Goal: Information Seeking & Learning: Find specific page/section

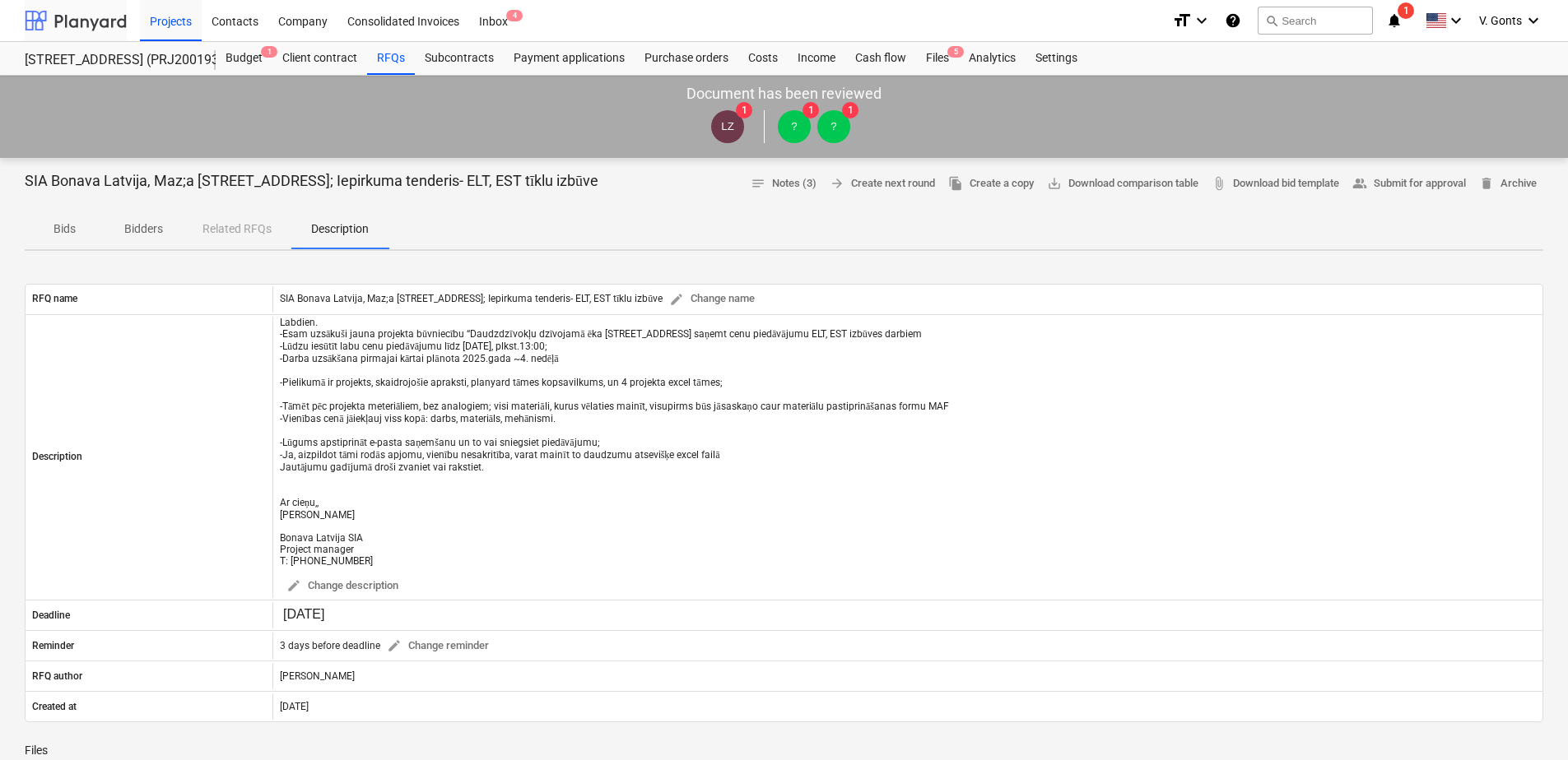
click at [84, 21] on div at bounding box center [75, 20] width 102 height 41
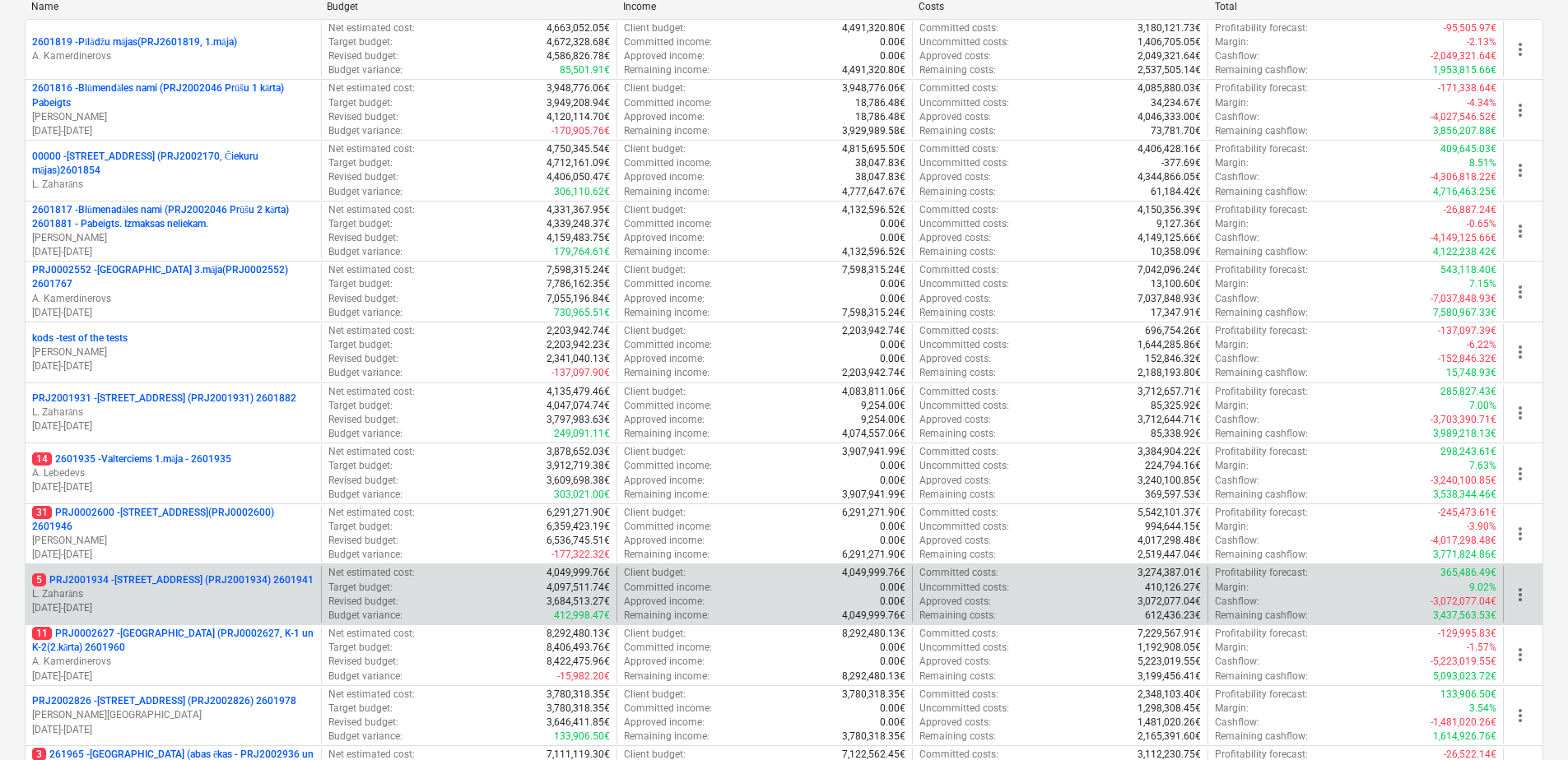
scroll to position [576, 0]
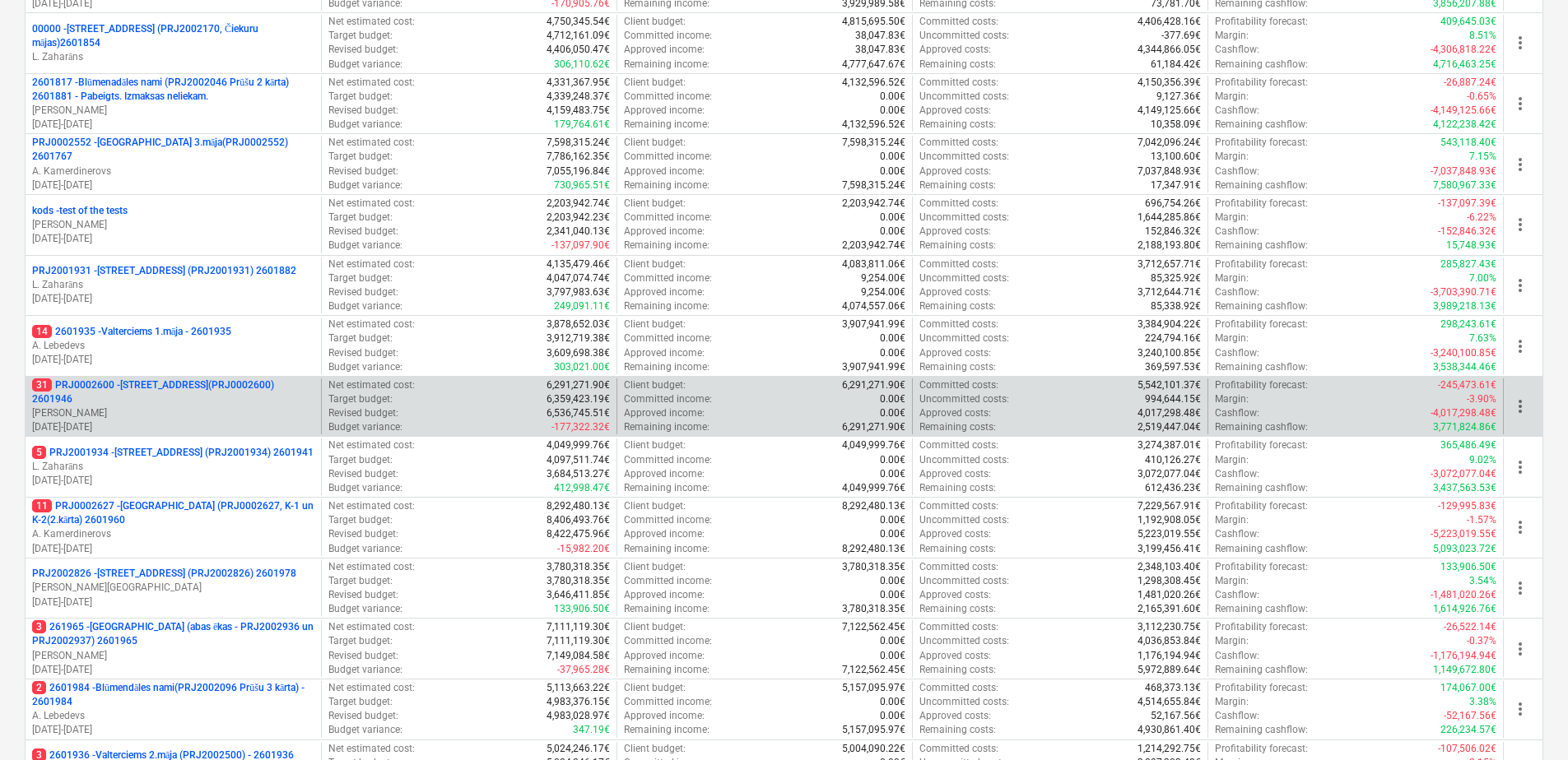
click at [200, 397] on p "31 PRJ0002600 - [STREET_ADDRESS](PRJ0002600) 2601946" at bounding box center [173, 393] width 283 height 28
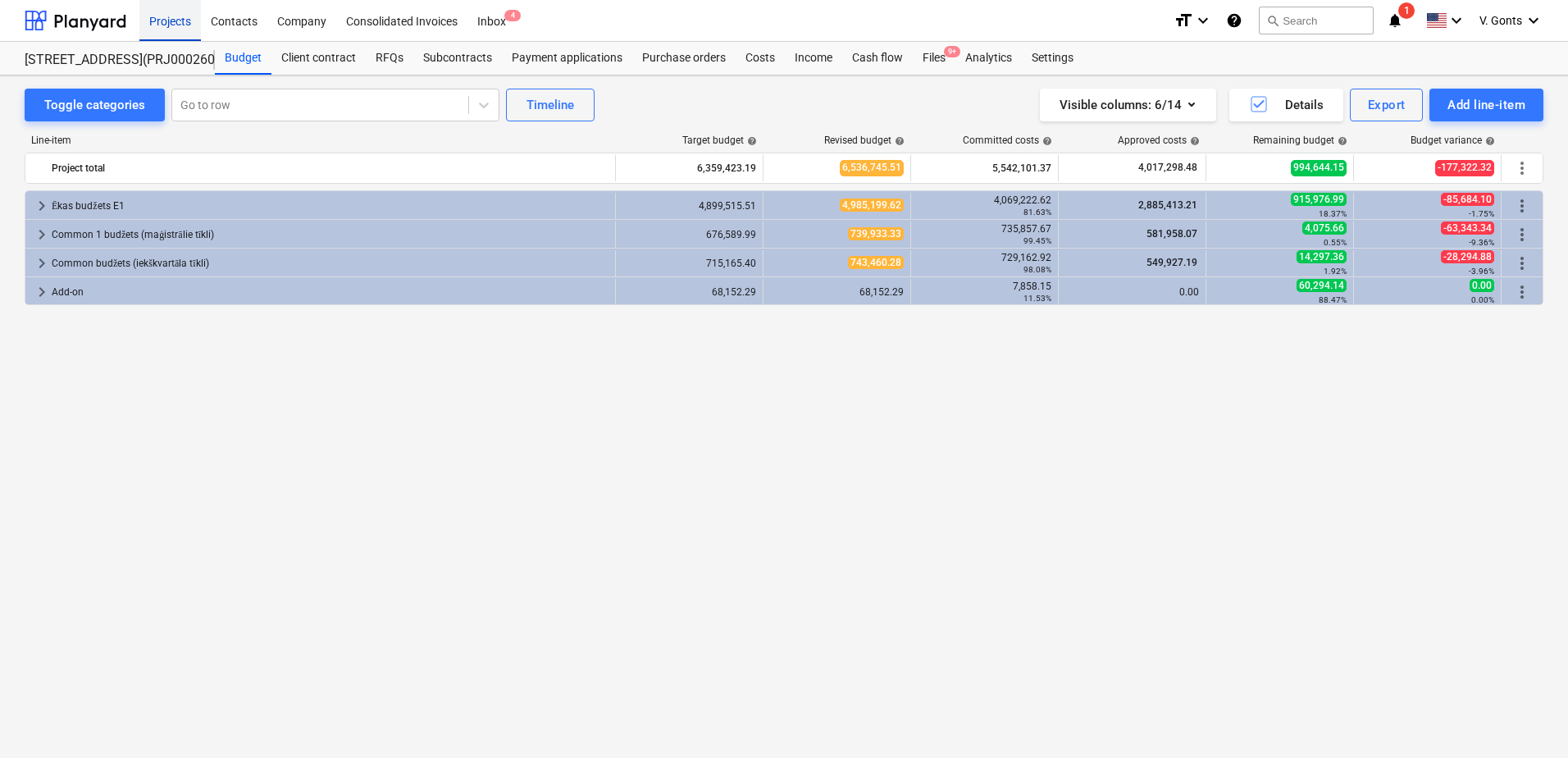
click at [176, 27] on div "Projects" at bounding box center [169, 20] width 61 height 41
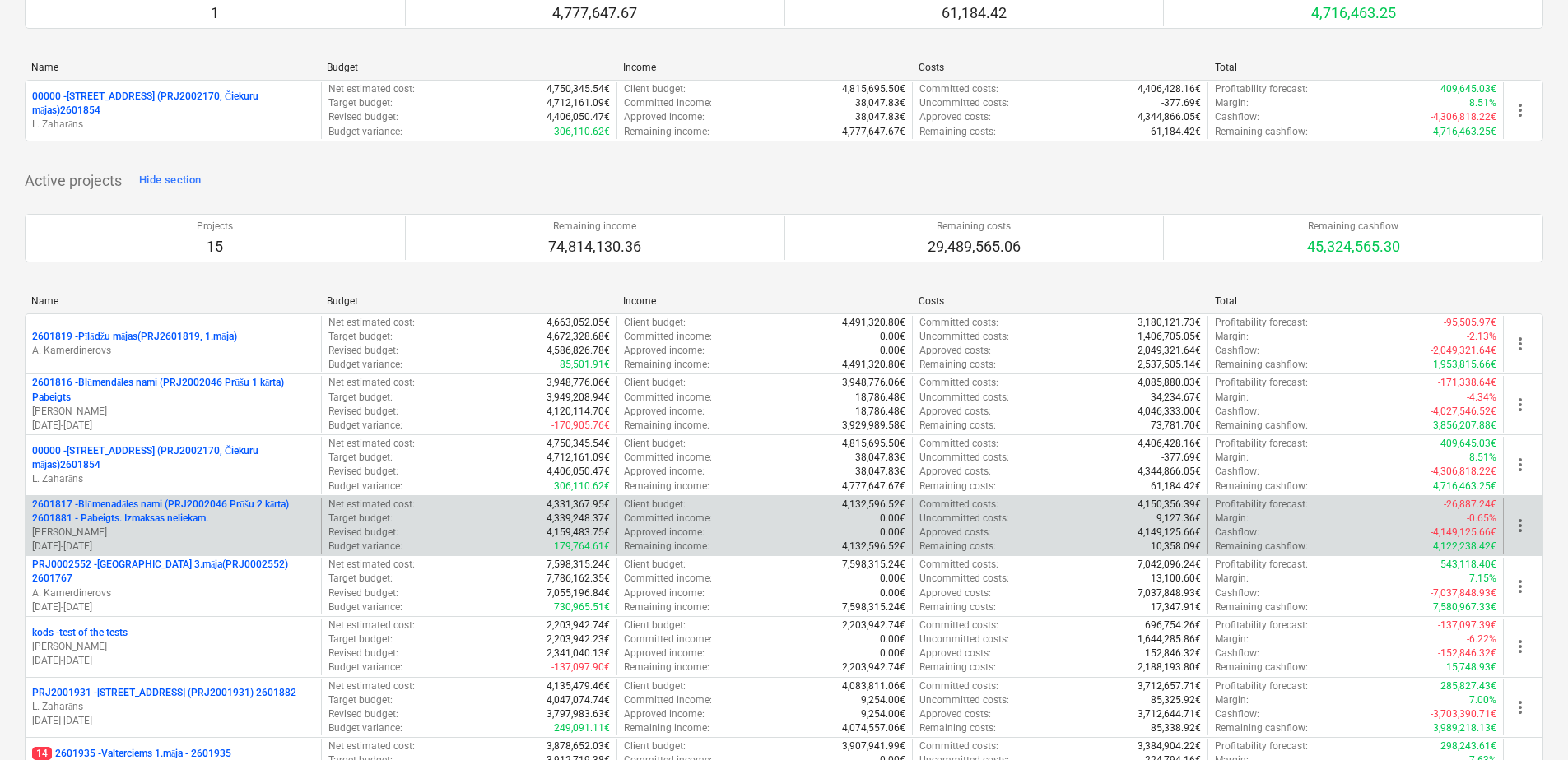
scroll to position [165, 0]
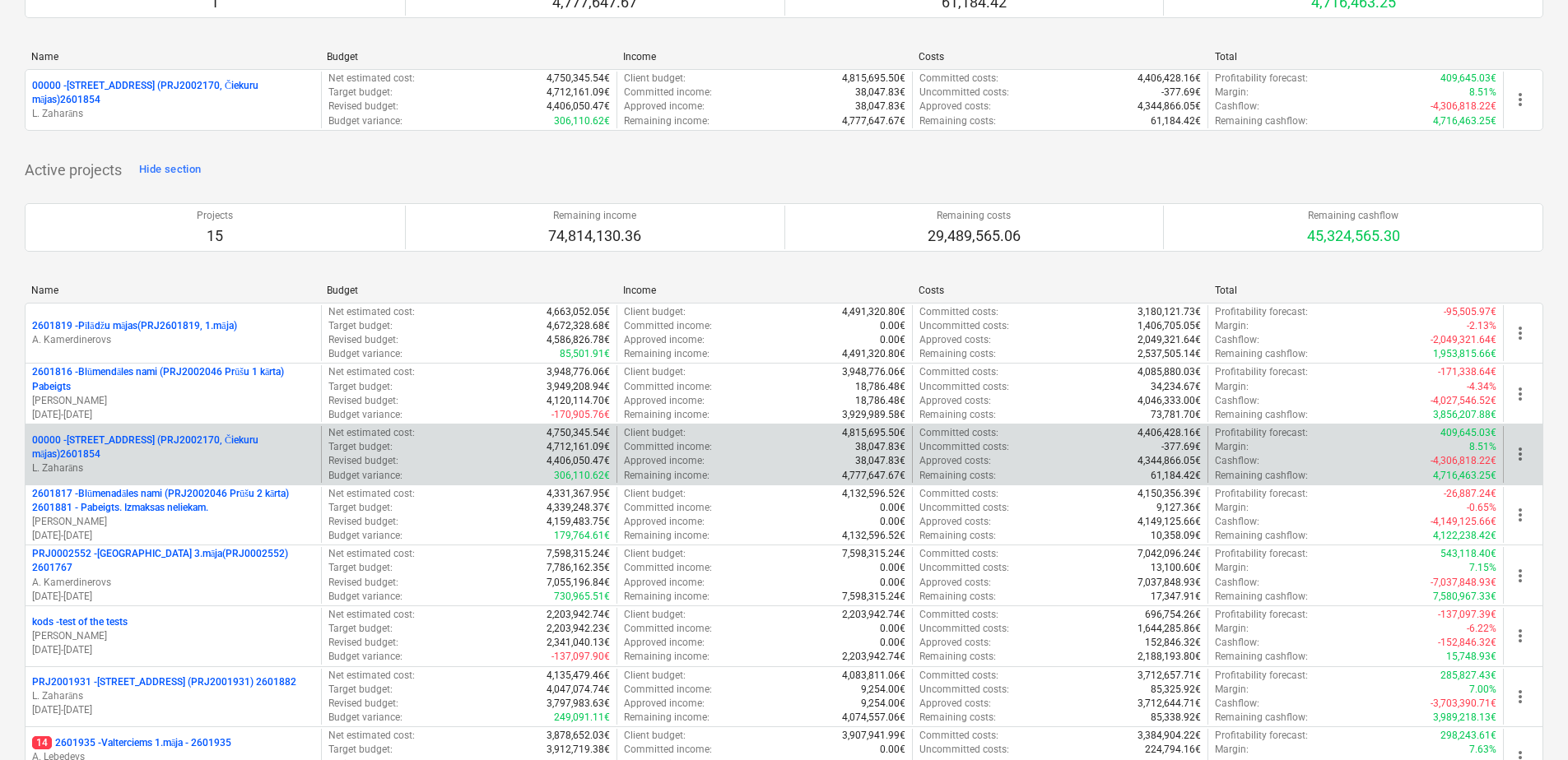
click at [170, 471] on div "00000 - [STREET_ADDRESS] (PRJ2002170, Čiekuru mājas)2601854 [PERSON_NAME]" at bounding box center [172, 455] width 296 height 57
click at [168, 449] on p "00000 - [STREET_ADDRESS] (PRJ2002170, Čiekuru mājas)2601854" at bounding box center [173, 447] width 283 height 28
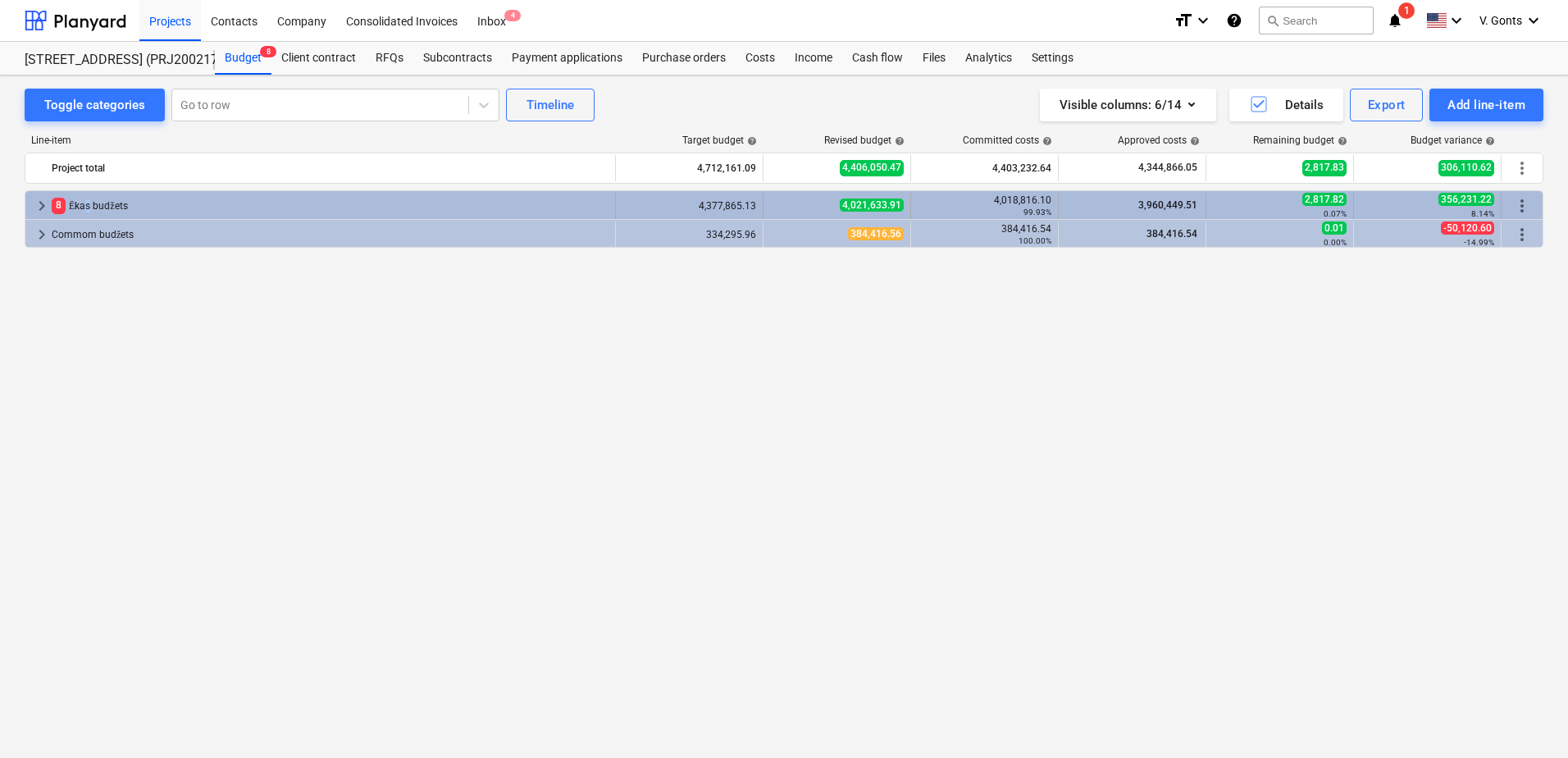
click at [86, 206] on div "8 Ēkas budžets" at bounding box center [330, 206] width 557 height 26
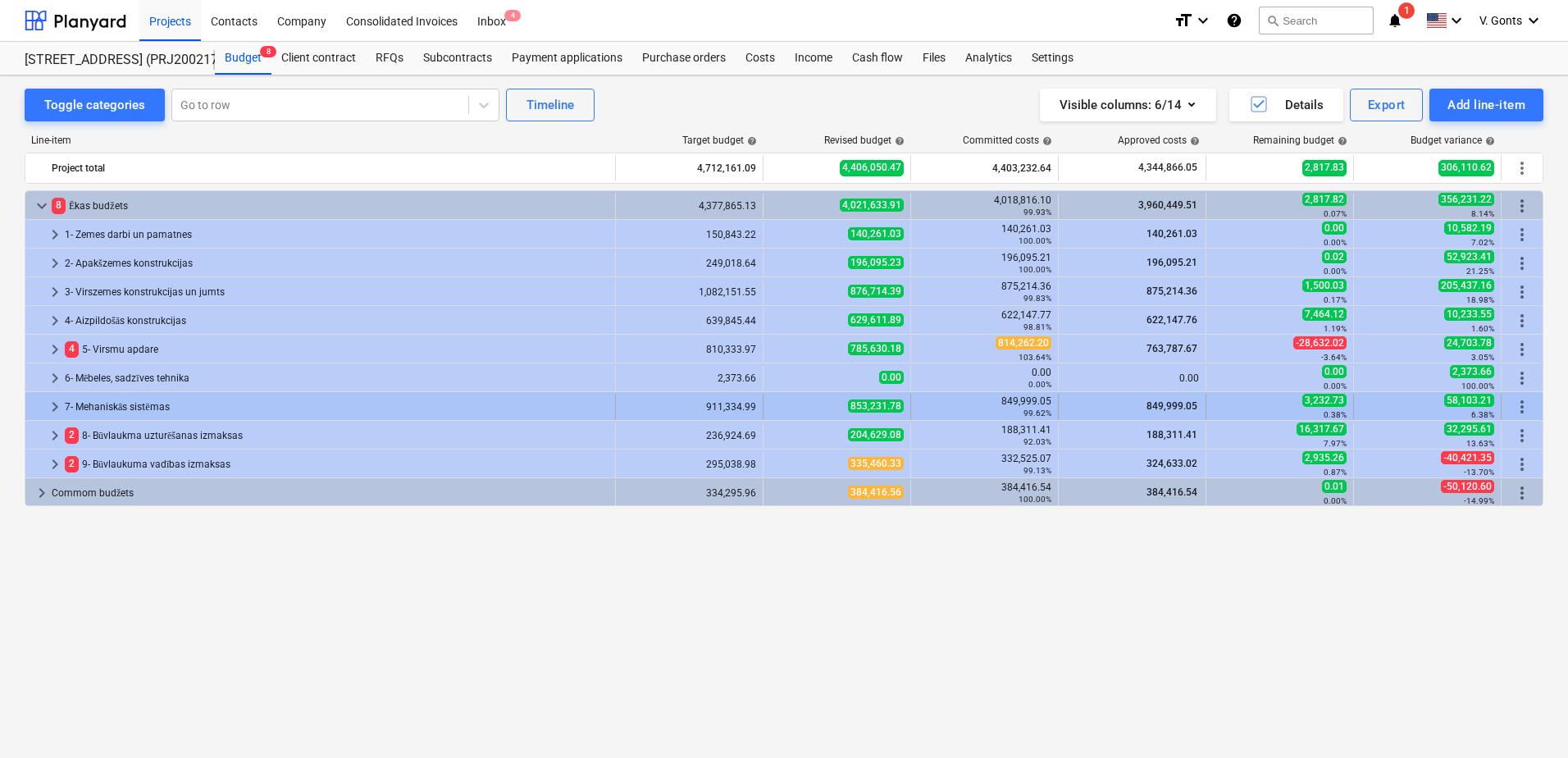
click at [121, 405] on div "7- Mehaniskās sistēmas" at bounding box center [336, 407] width 543 height 26
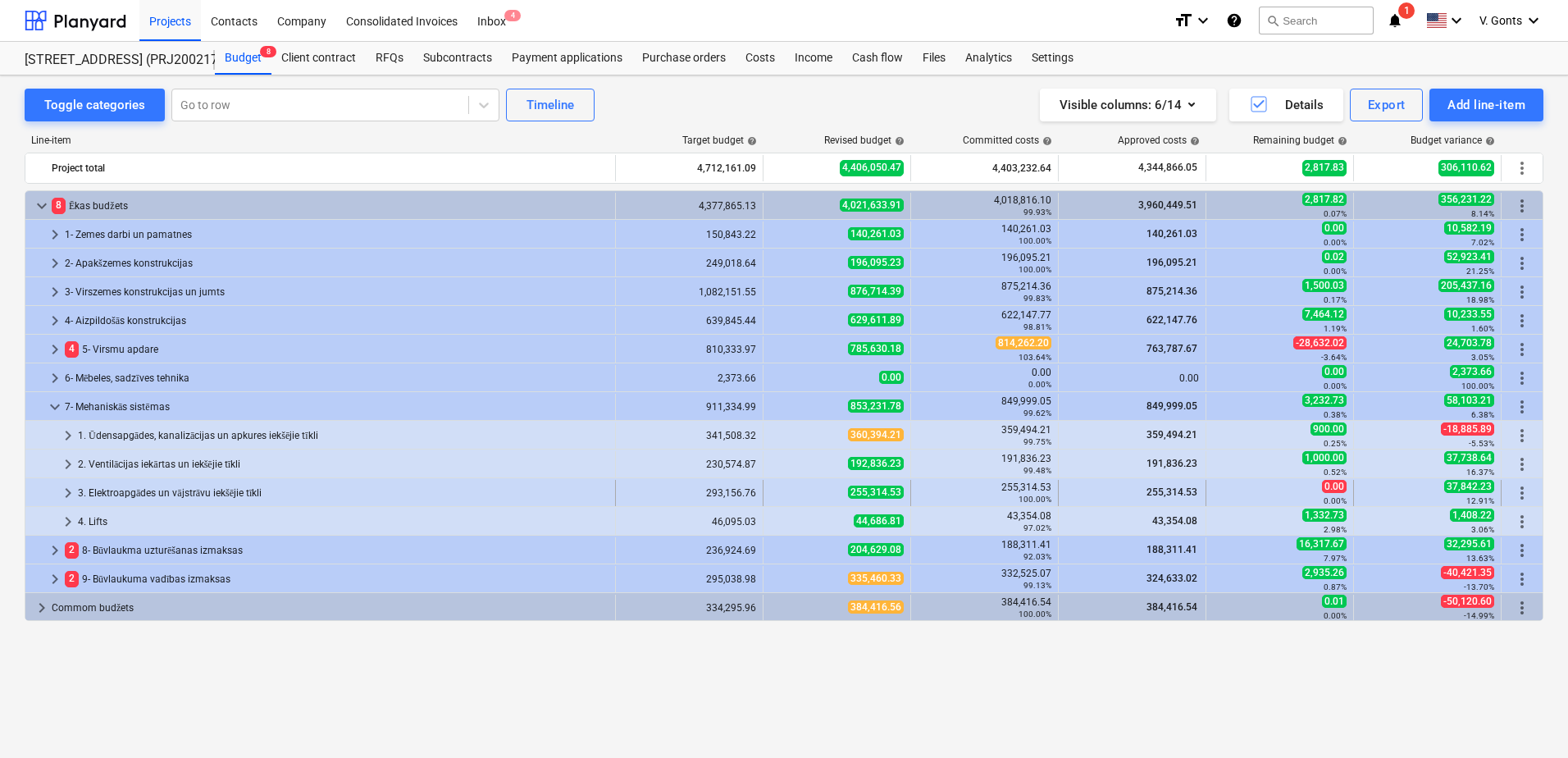
click at [122, 493] on div "3. Elektroapgādes un vājstrāvu iekšējie tīkli" at bounding box center [343, 493] width 530 height 26
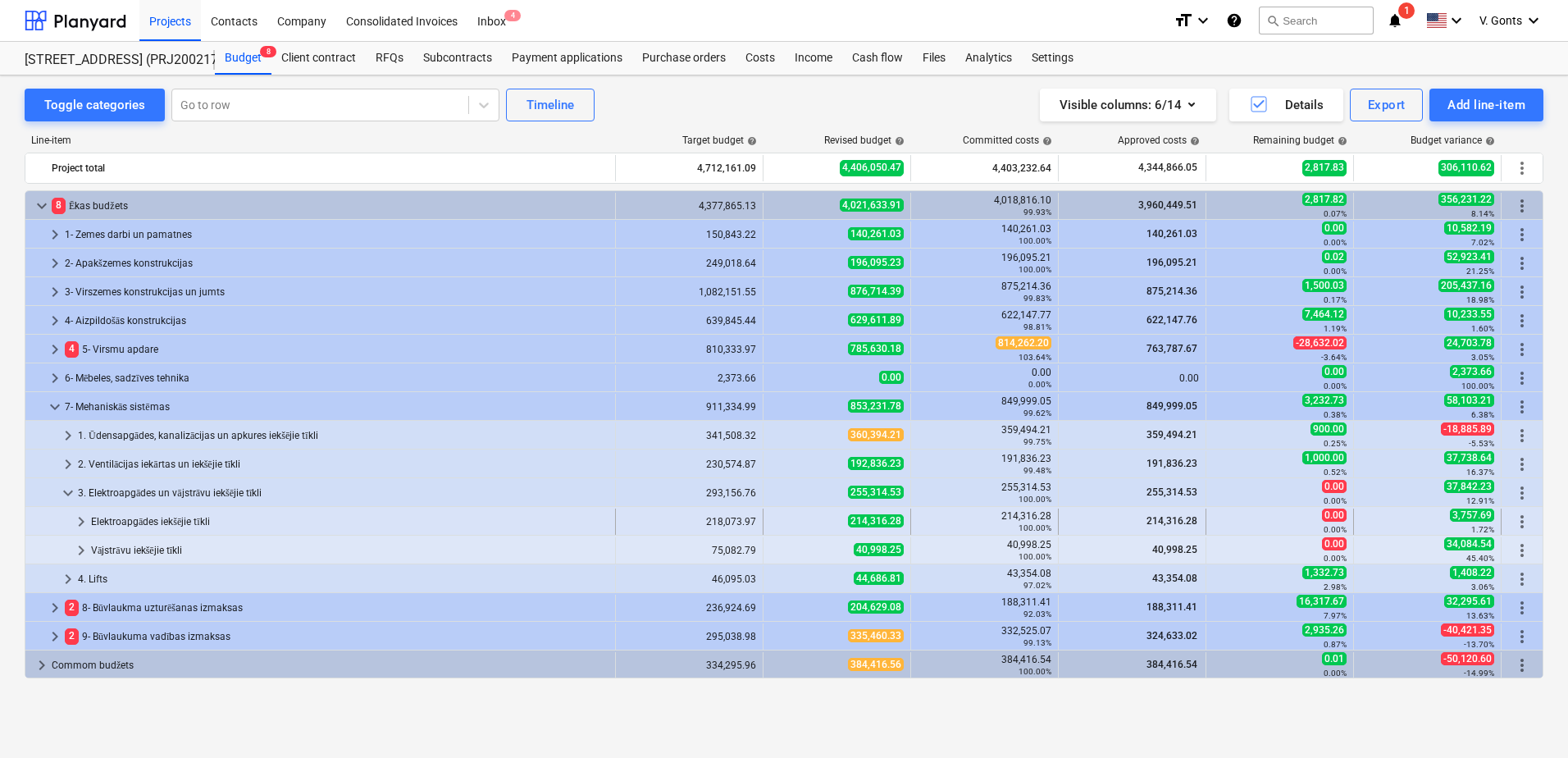
click at [136, 518] on div "Elektroapgādes iekšējie tīkli" at bounding box center [349, 522] width 517 height 26
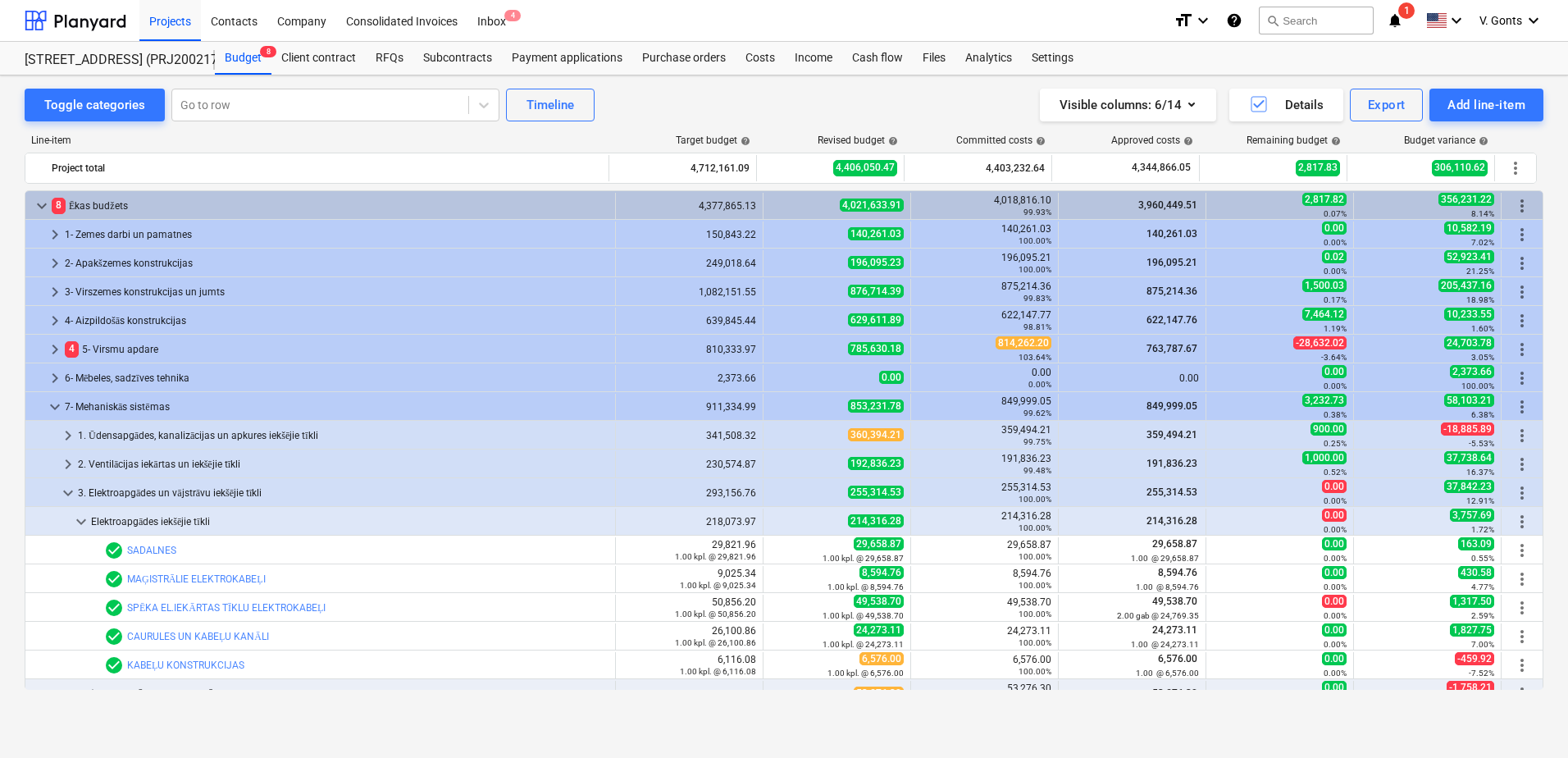
scroll to position [246, 0]
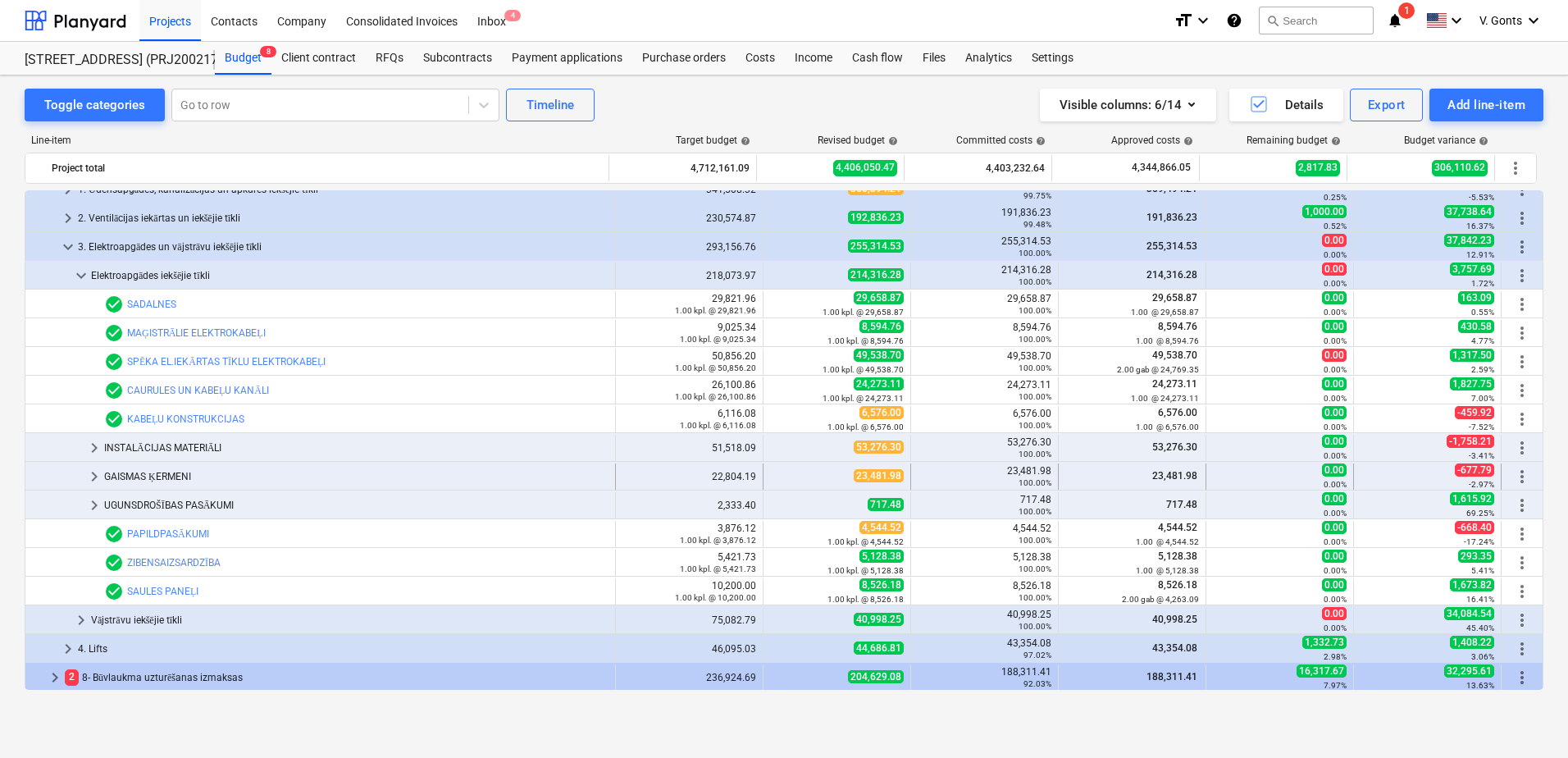
click at [154, 481] on div "GAISMAS ĶERMENI" at bounding box center [357, 476] width 505 height 26
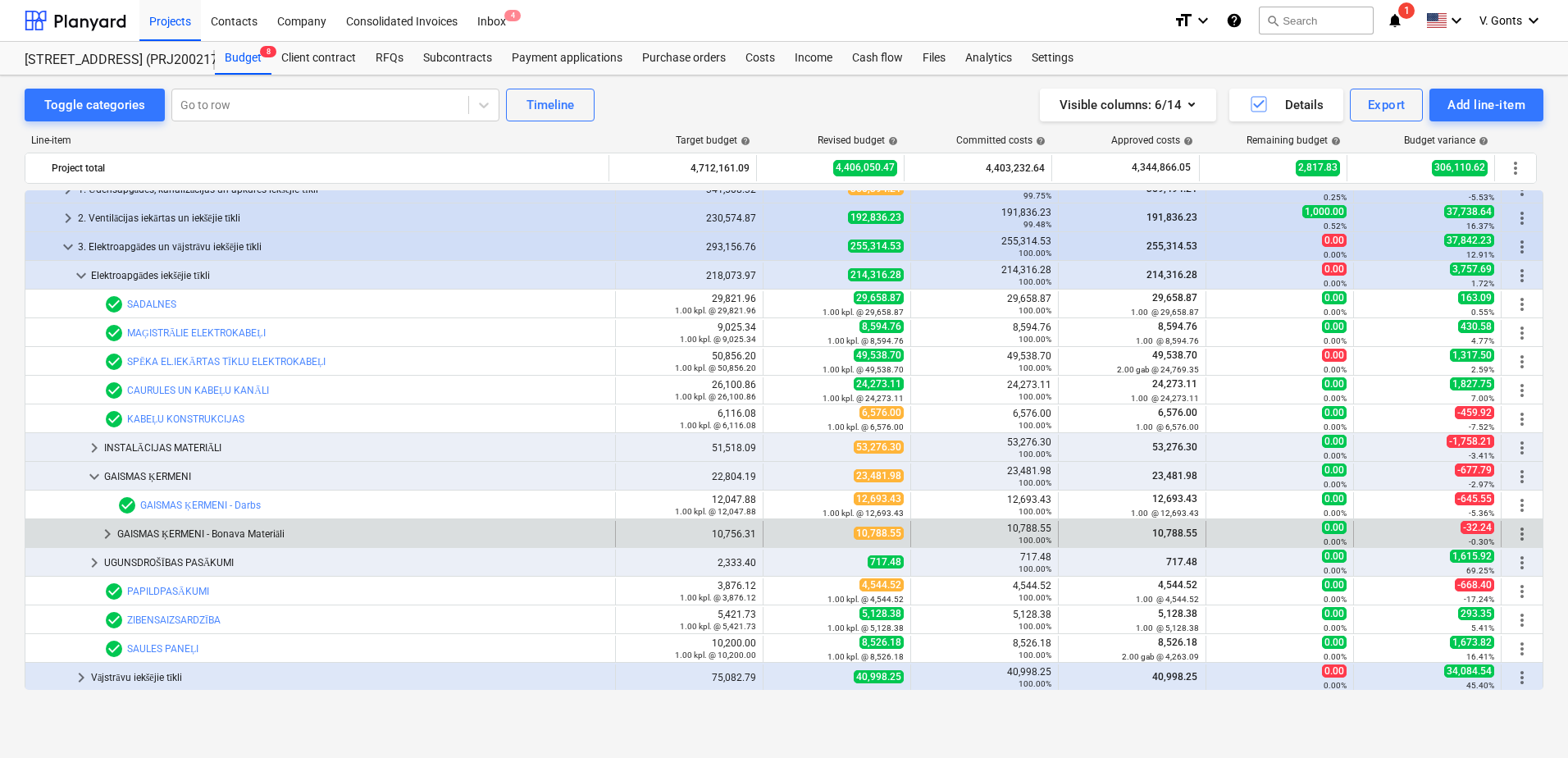
click at [182, 532] on div "GAISMAS ĶERMENI - Bonava Materiāli" at bounding box center [363, 534] width 492 height 26
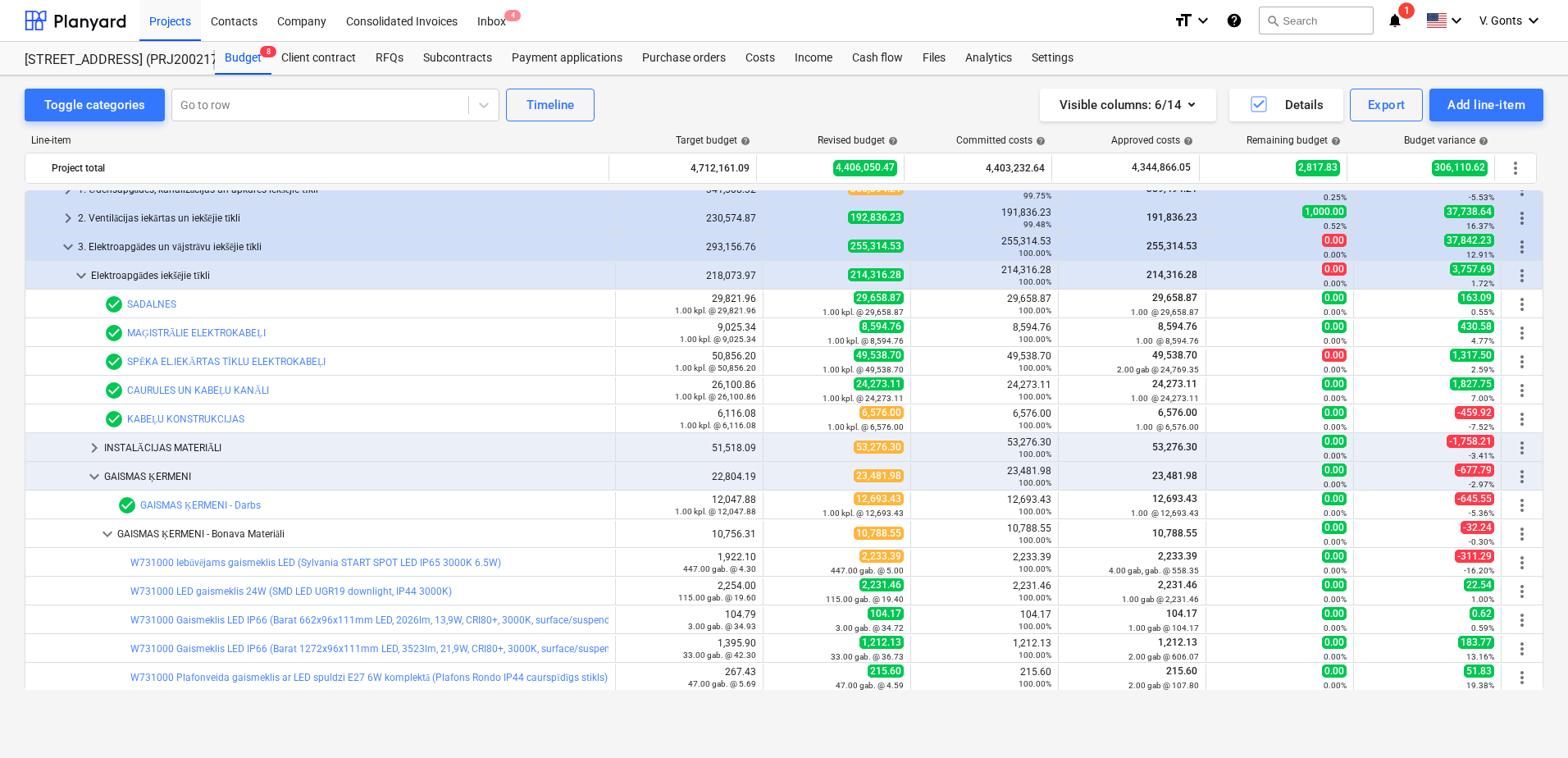
scroll to position [493, 0]
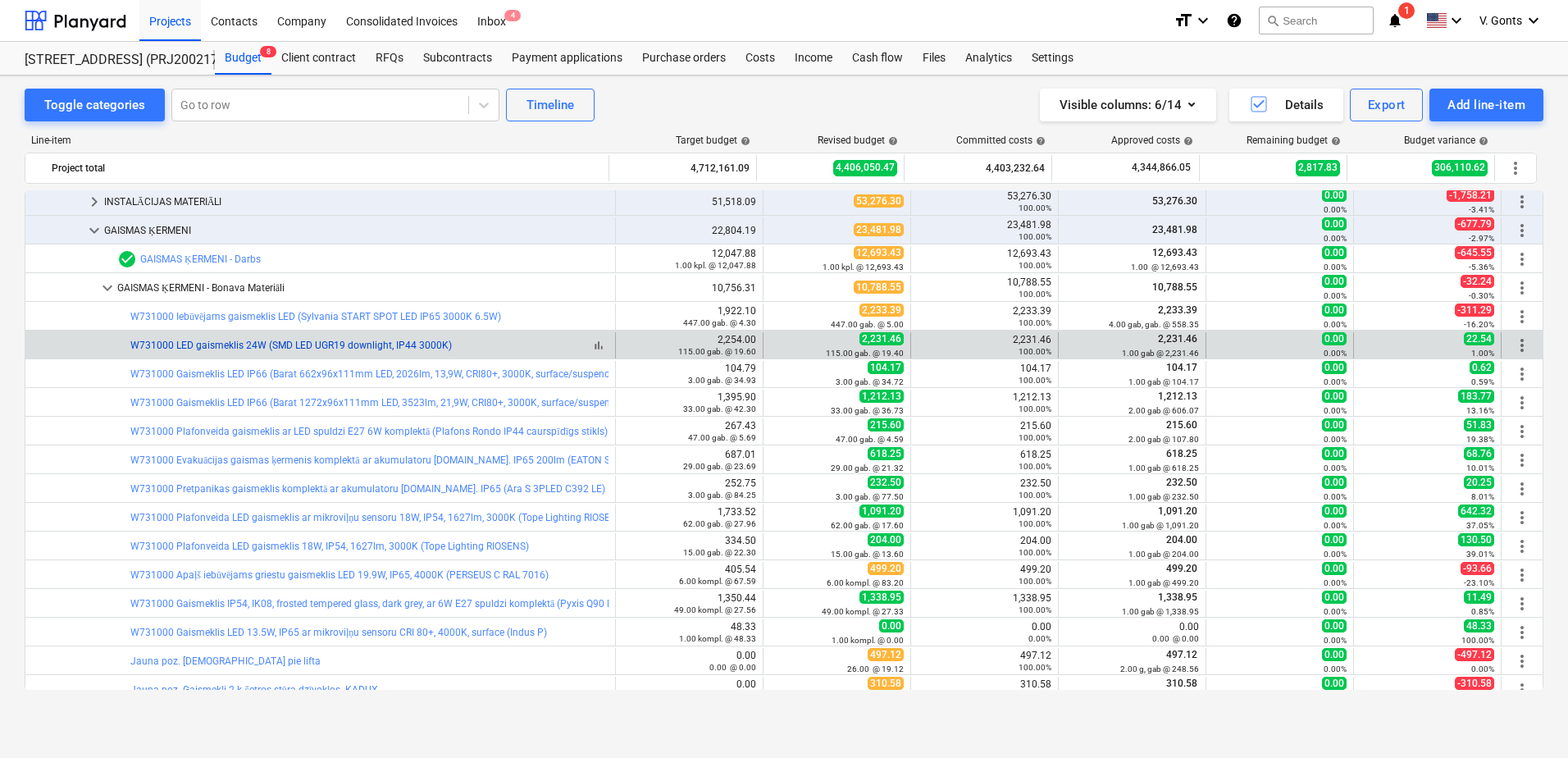
click at [211, 341] on link "W731000 LED gaismeklis 24W (SMD LED UGR19 downlight, IP44 3000K)" at bounding box center [291, 345] width 321 height 11
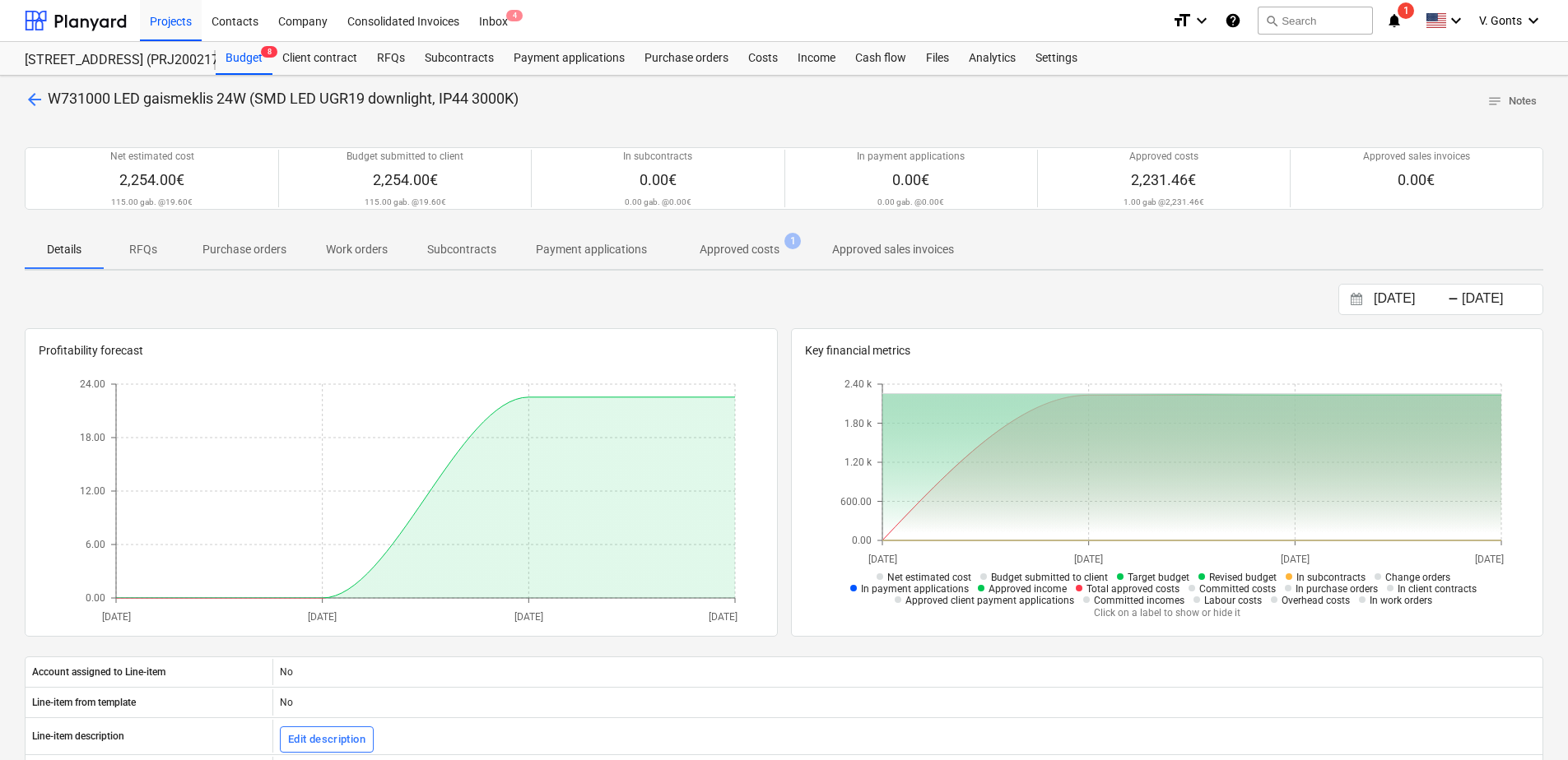
click at [740, 247] on p "Approved costs" at bounding box center [739, 250] width 80 height 17
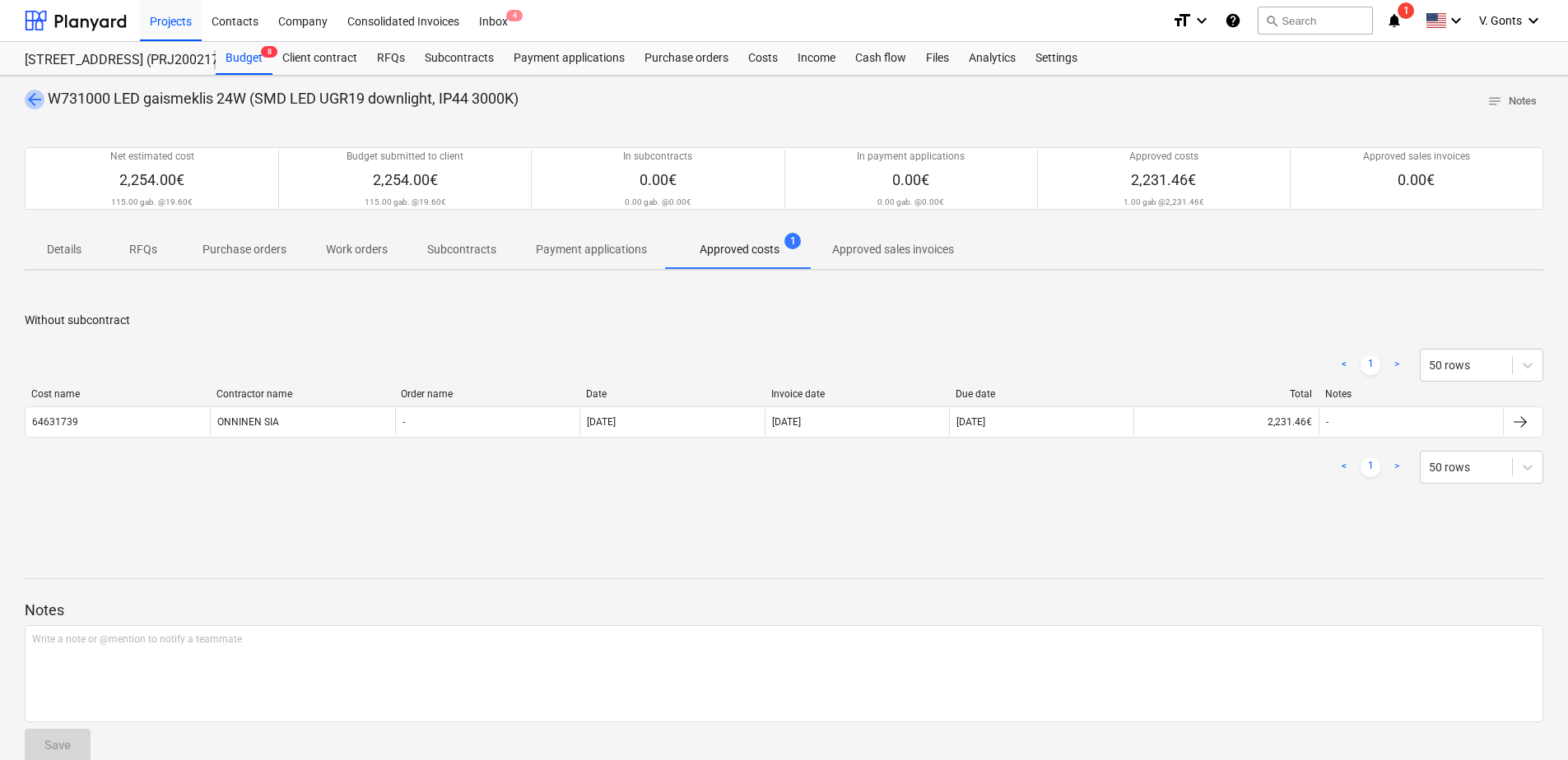
click at [36, 100] on span "arrow_back" at bounding box center [34, 99] width 20 height 20
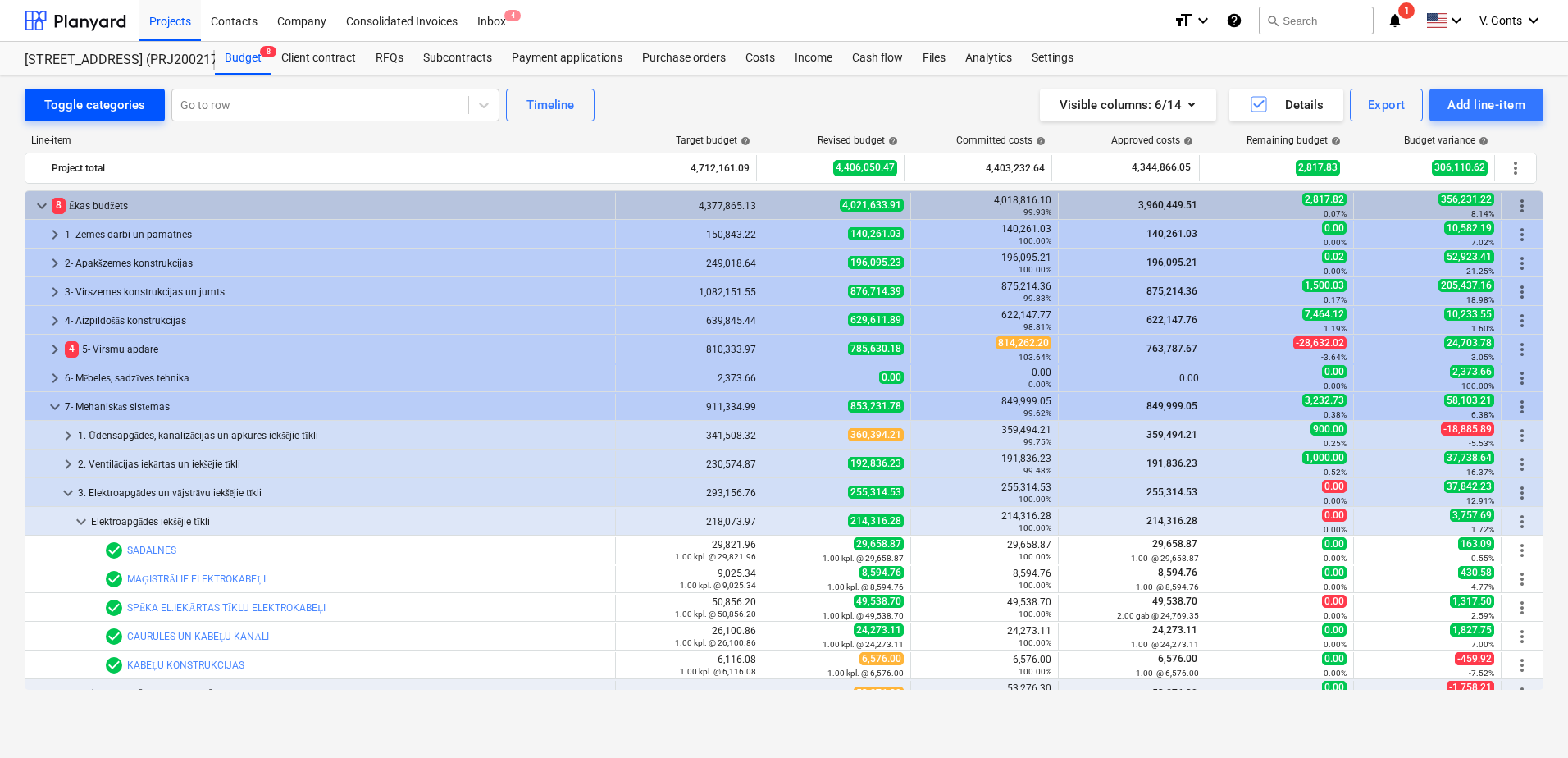
scroll to position [493, 0]
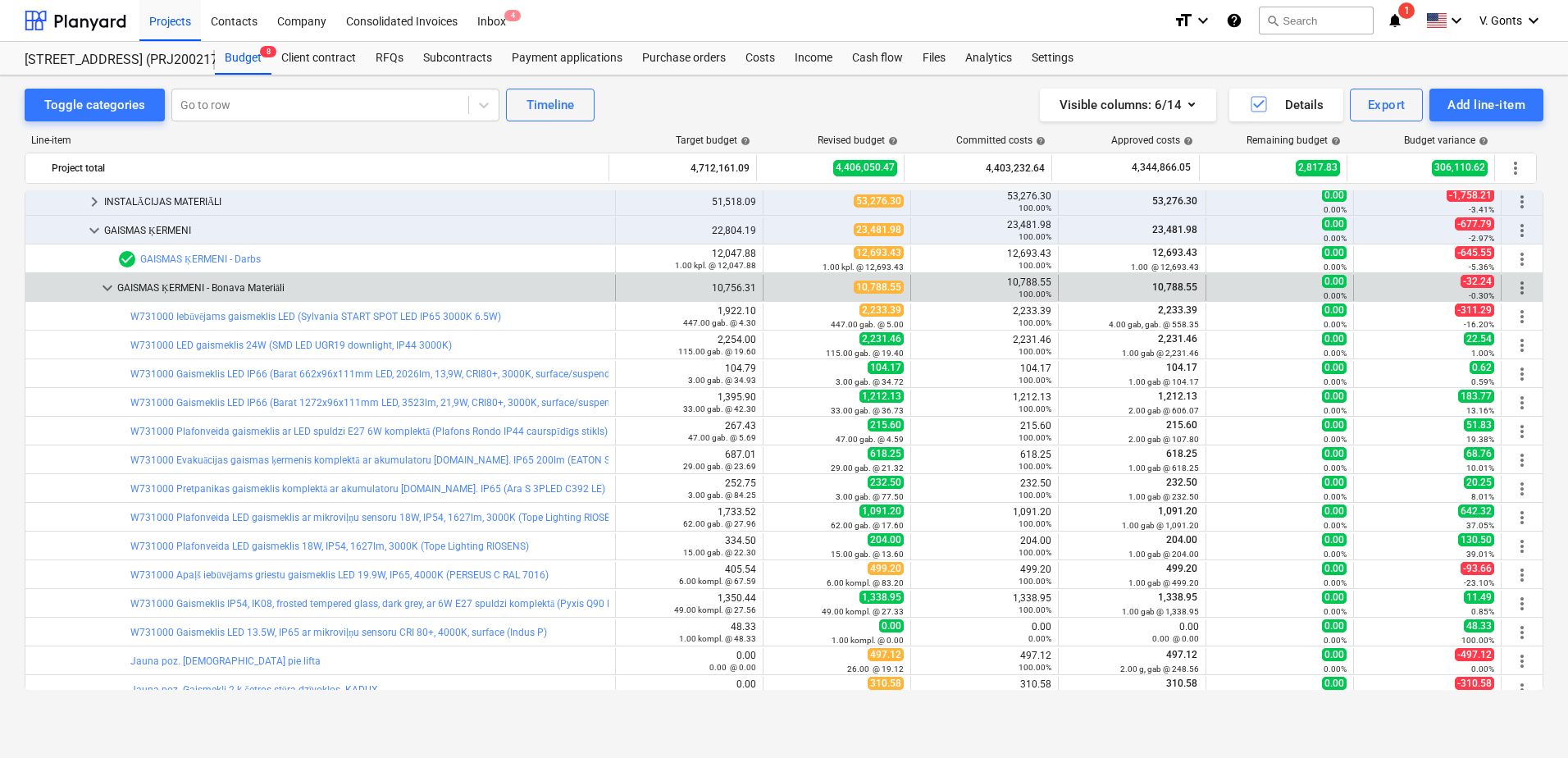
click at [187, 287] on div "GAISMAS ĶERMENI - Bonava Materiāli" at bounding box center [363, 288] width 492 height 26
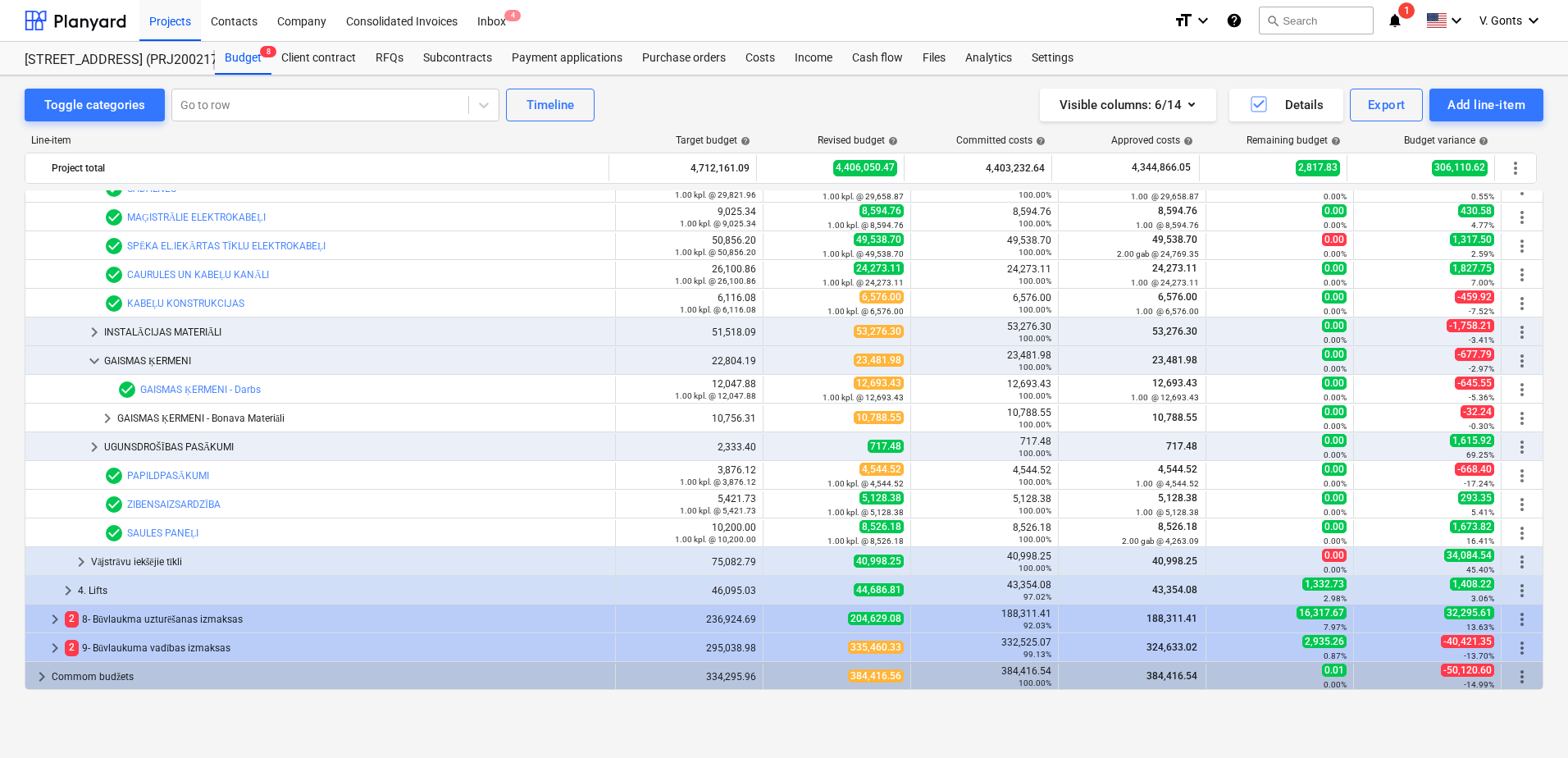
scroll to position [362, 0]
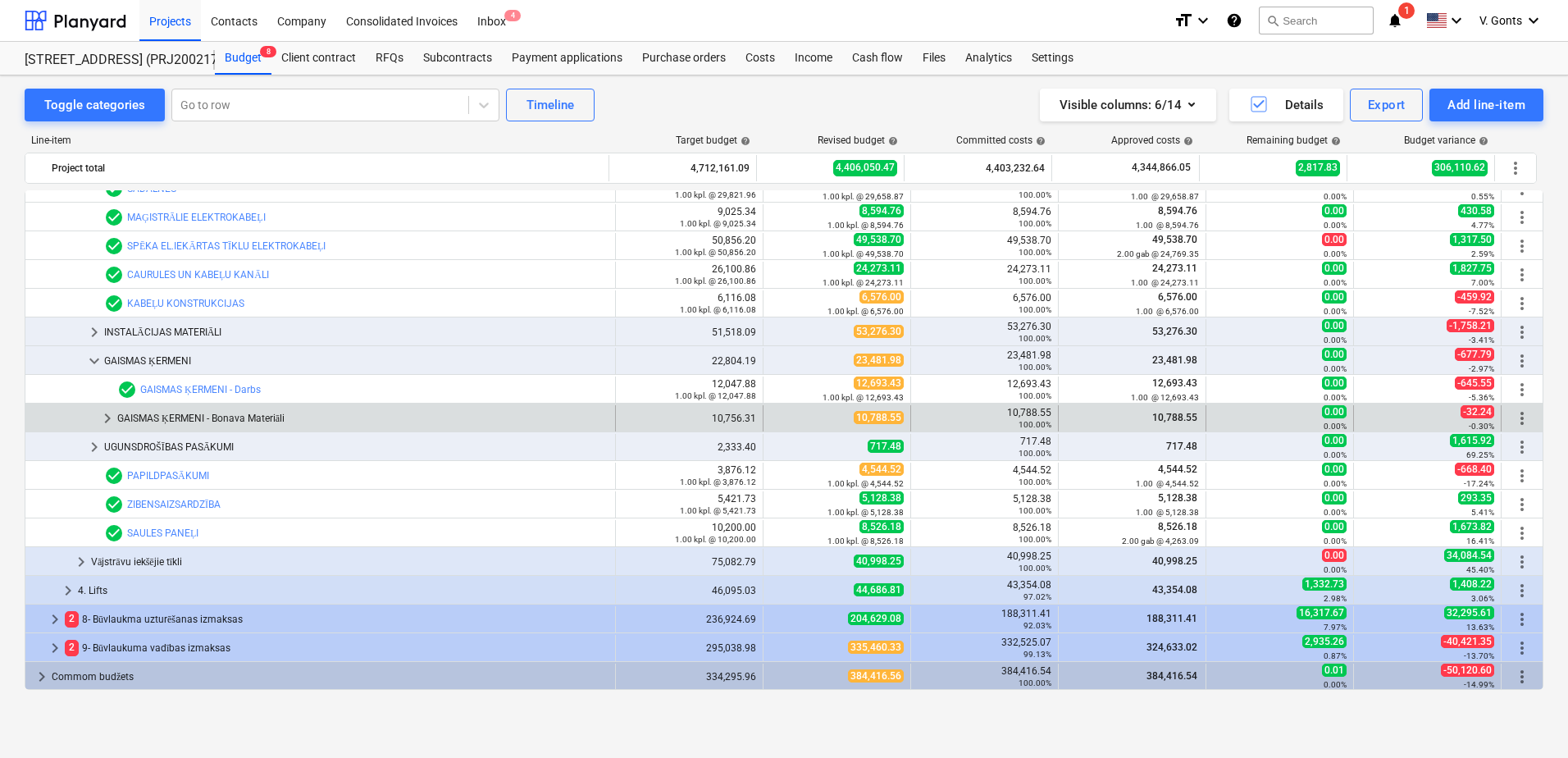
click at [168, 412] on div "GAISMAS ĶERMENI - Bonava Materiāli" at bounding box center [363, 418] width 492 height 26
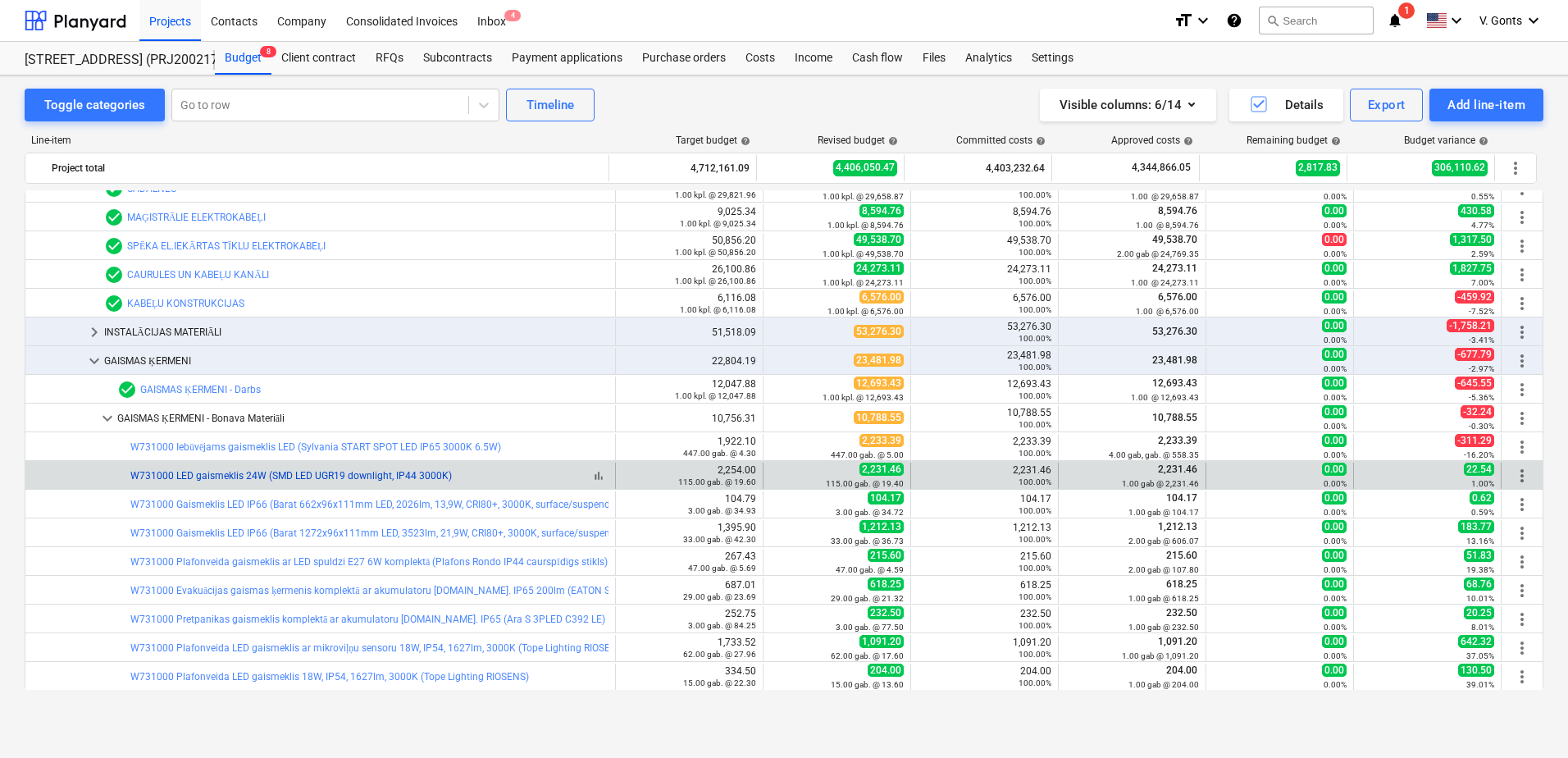
click at [360, 474] on link "W731000 LED gaismeklis 24W (SMD LED UGR19 downlight, IP44 3000K)" at bounding box center [291, 475] width 321 height 11
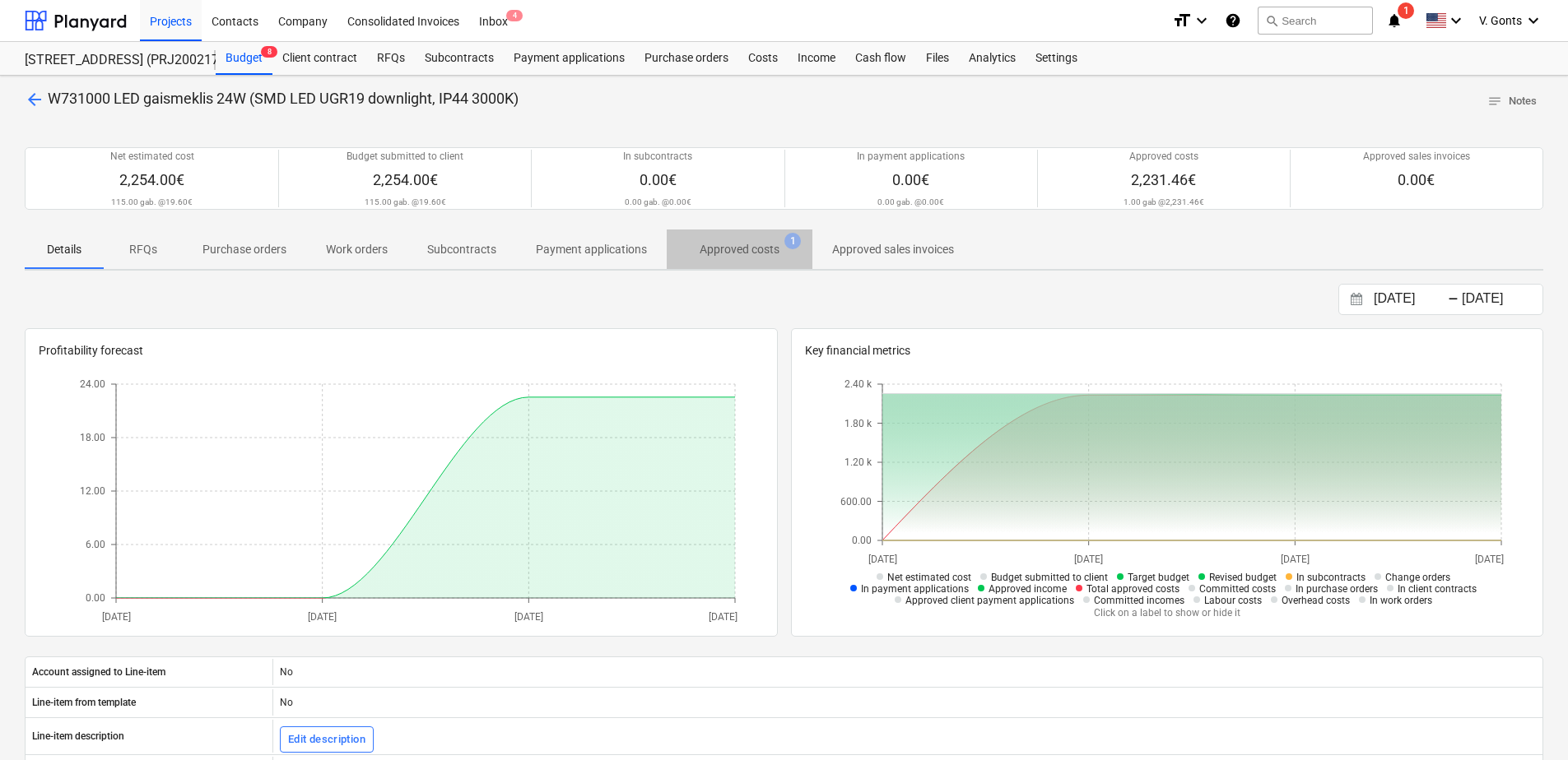
click at [757, 245] on p "Approved costs" at bounding box center [739, 250] width 80 height 17
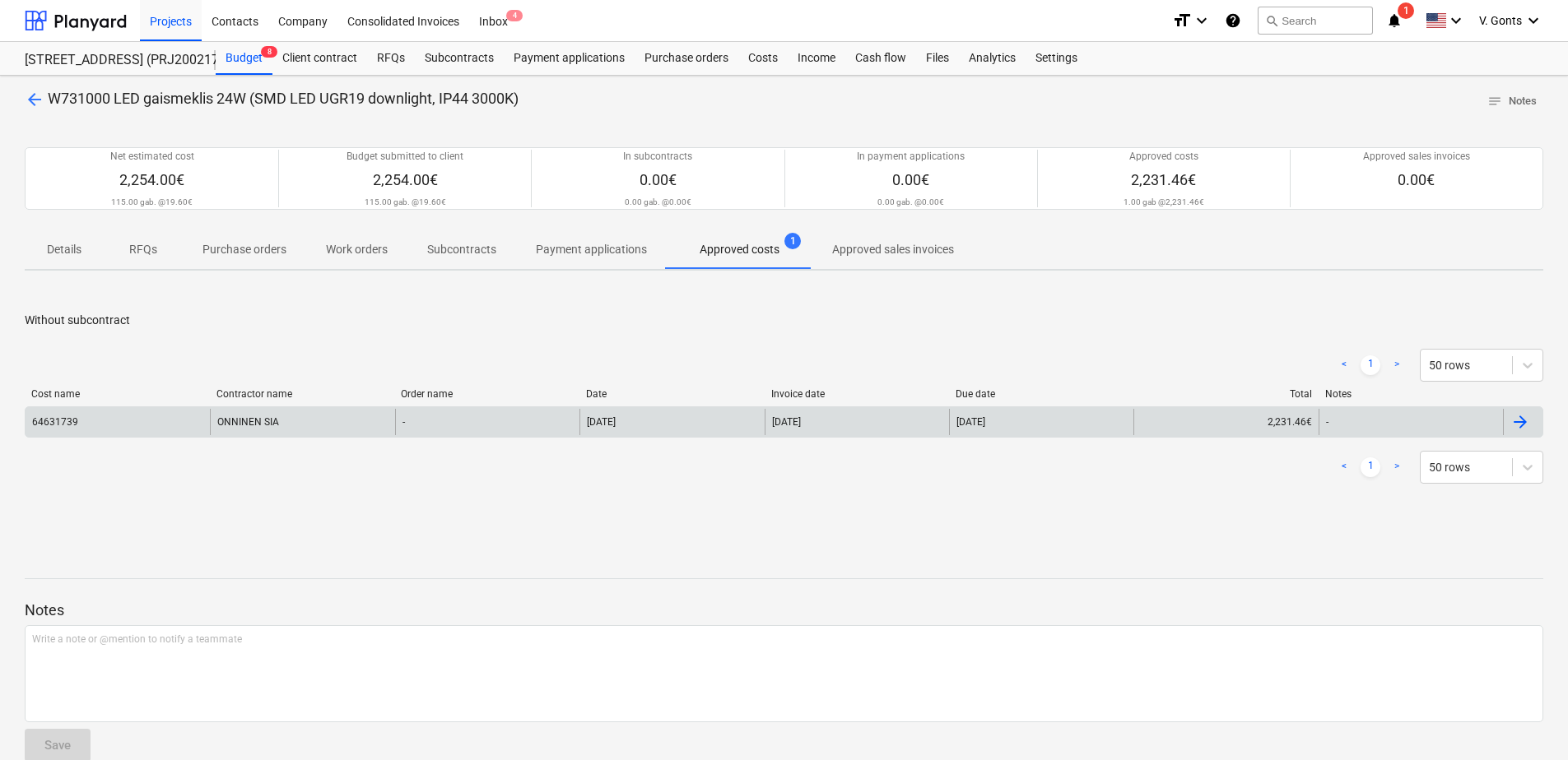
click at [261, 416] on div "ONNINEN SIA" at bounding box center [302, 422] width 185 height 26
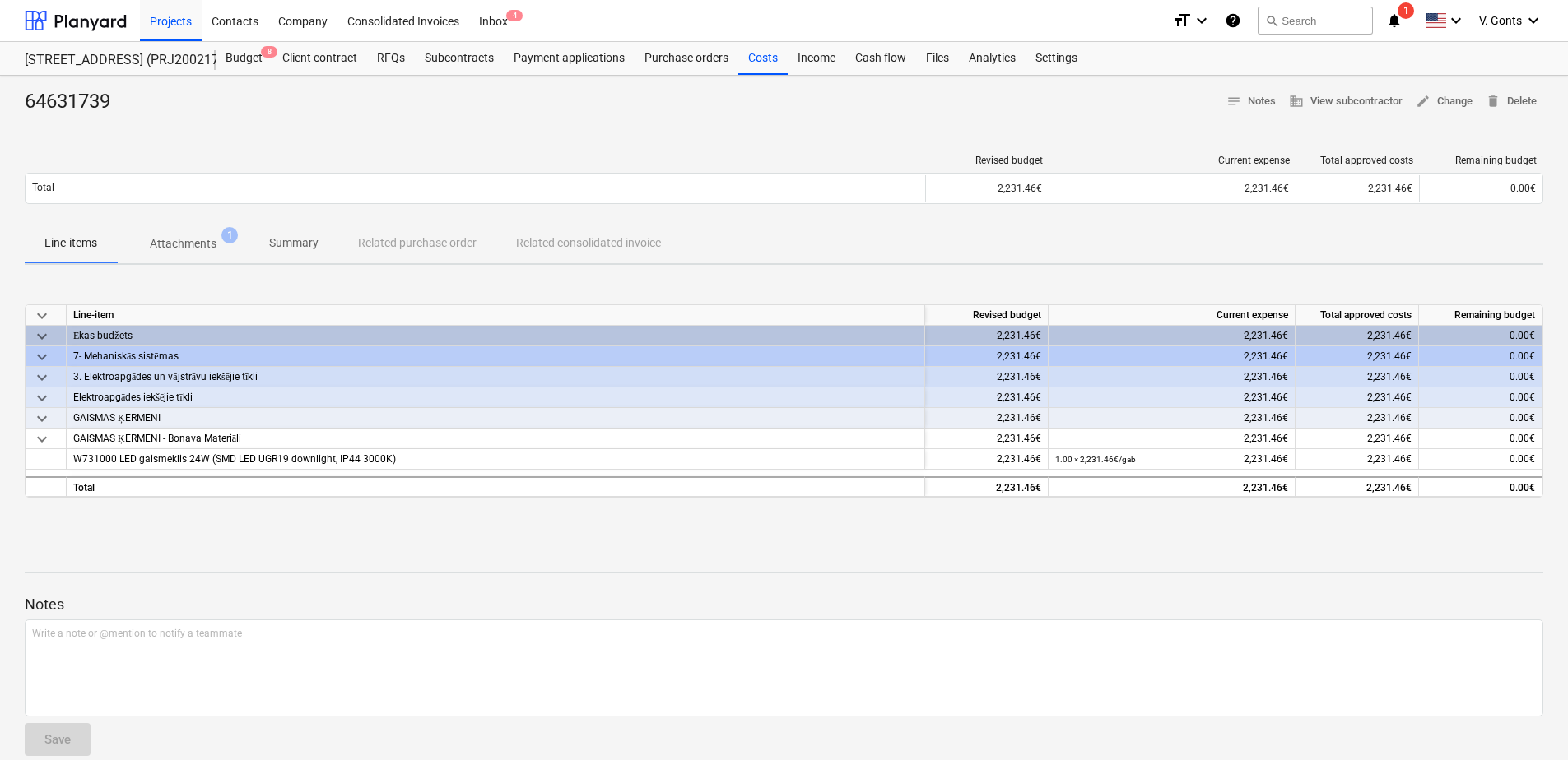
click at [204, 234] on span "Attachments 1" at bounding box center [183, 244] width 133 height 29
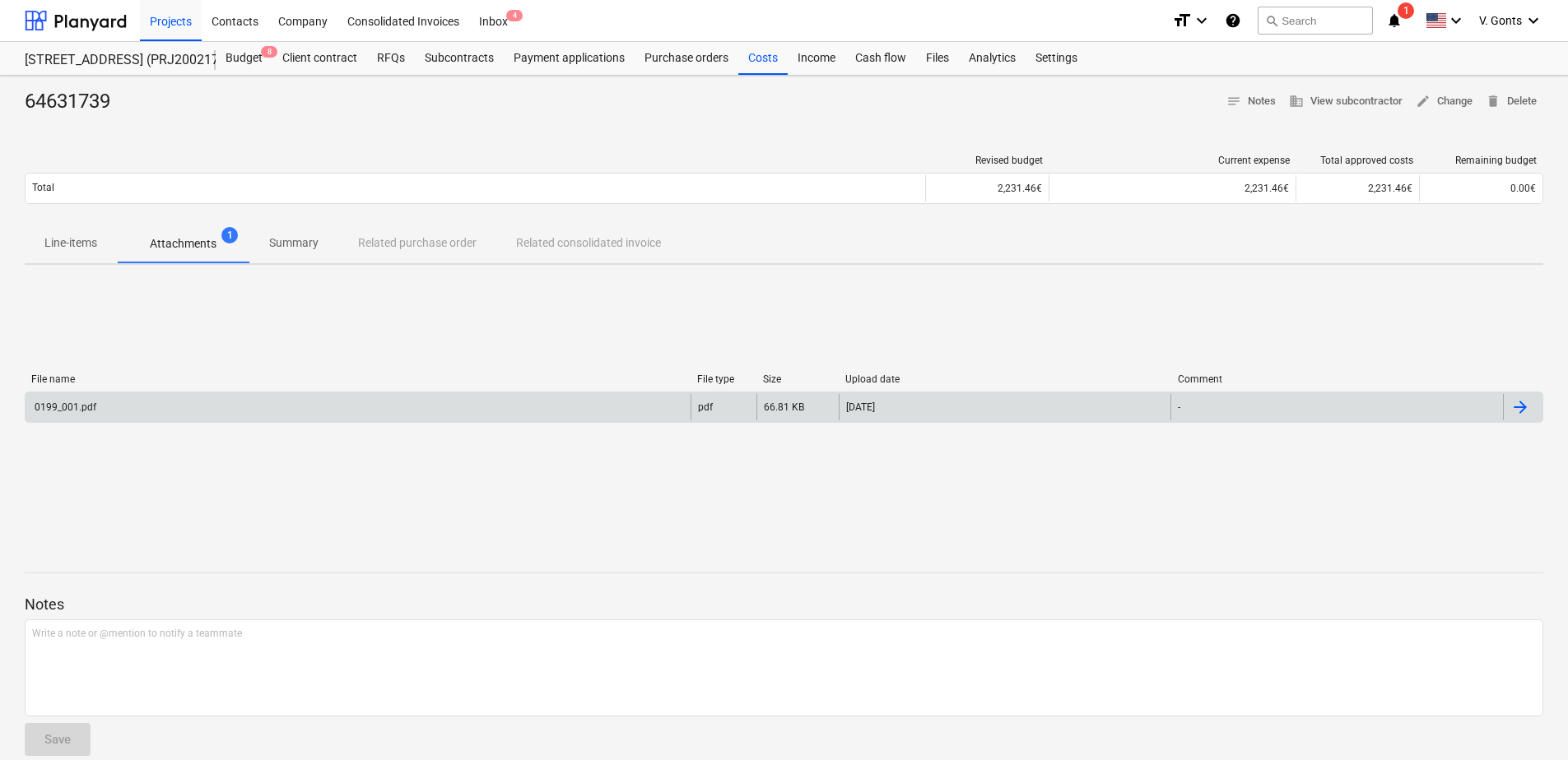
click at [528, 405] on div "0199_001.pdf" at bounding box center [357, 407] width 665 height 26
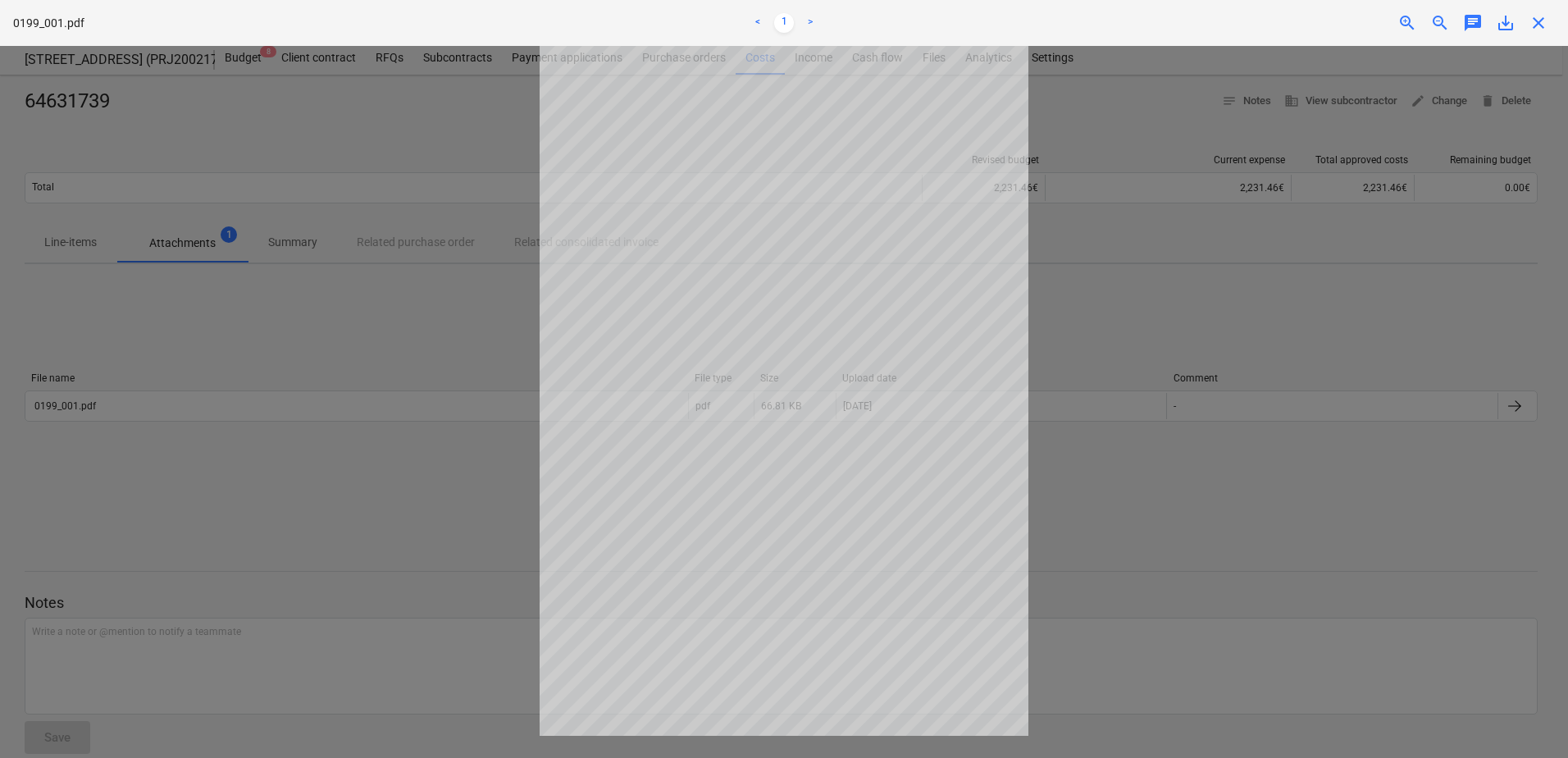
click at [235, 354] on div at bounding box center [784, 402] width 1568 height 712
click at [436, 318] on div at bounding box center [784, 402] width 1568 height 712
click at [1107, 532] on div at bounding box center [784, 402] width 1568 height 712
click at [1542, 24] on span "close" at bounding box center [1539, 22] width 20 height 20
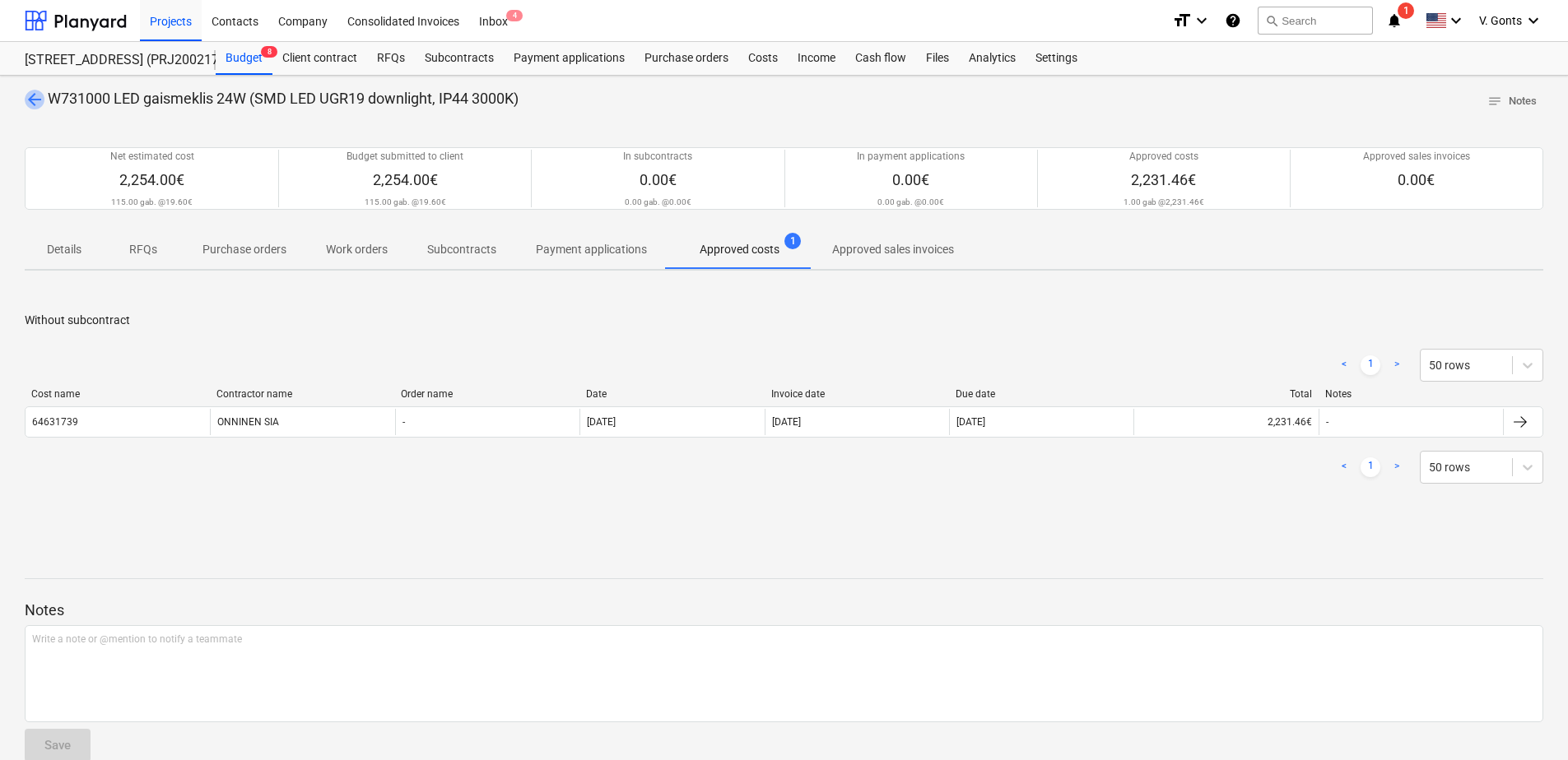
click at [36, 94] on span "arrow_back" at bounding box center [34, 99] width 20 height 20
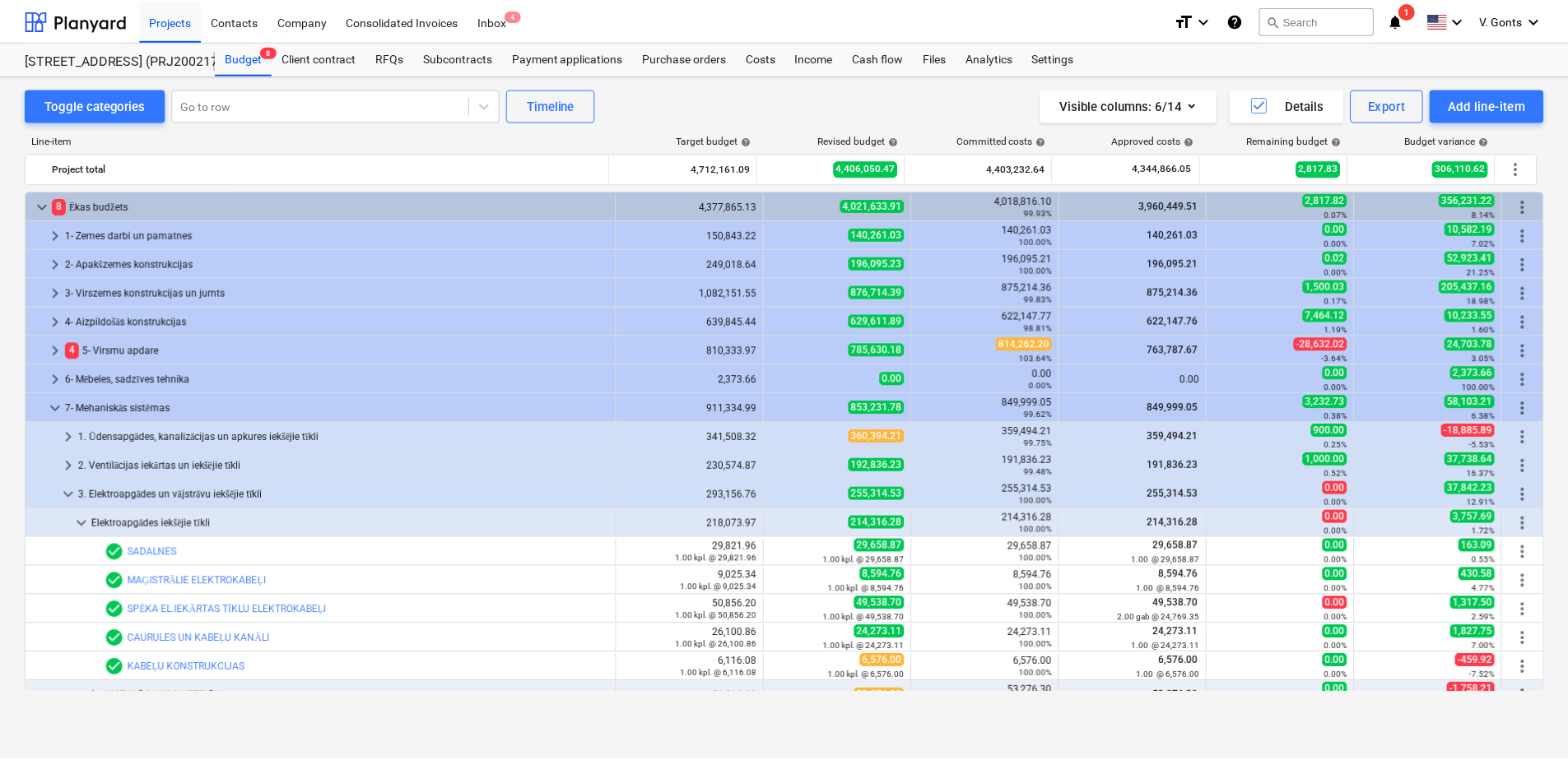
scroll to position [363, 0]
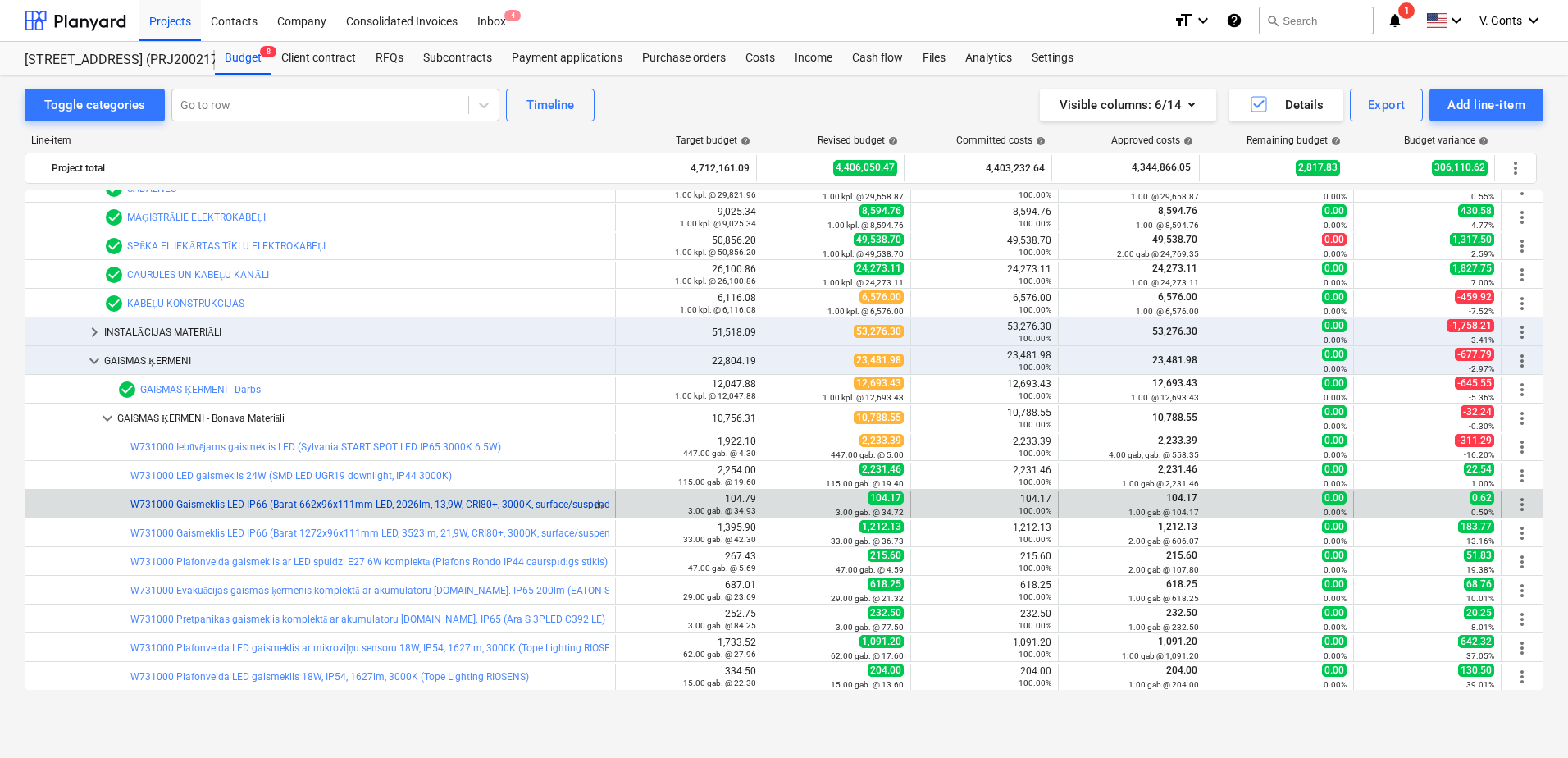
click at [305, 506] on link "W731000 Gaismeklis LED IP66 (Barat 662x96x111mm LED, 2026lm, 13,9W, CRI80+, 300…" at bounding box center [378, 504] width 494 height 11
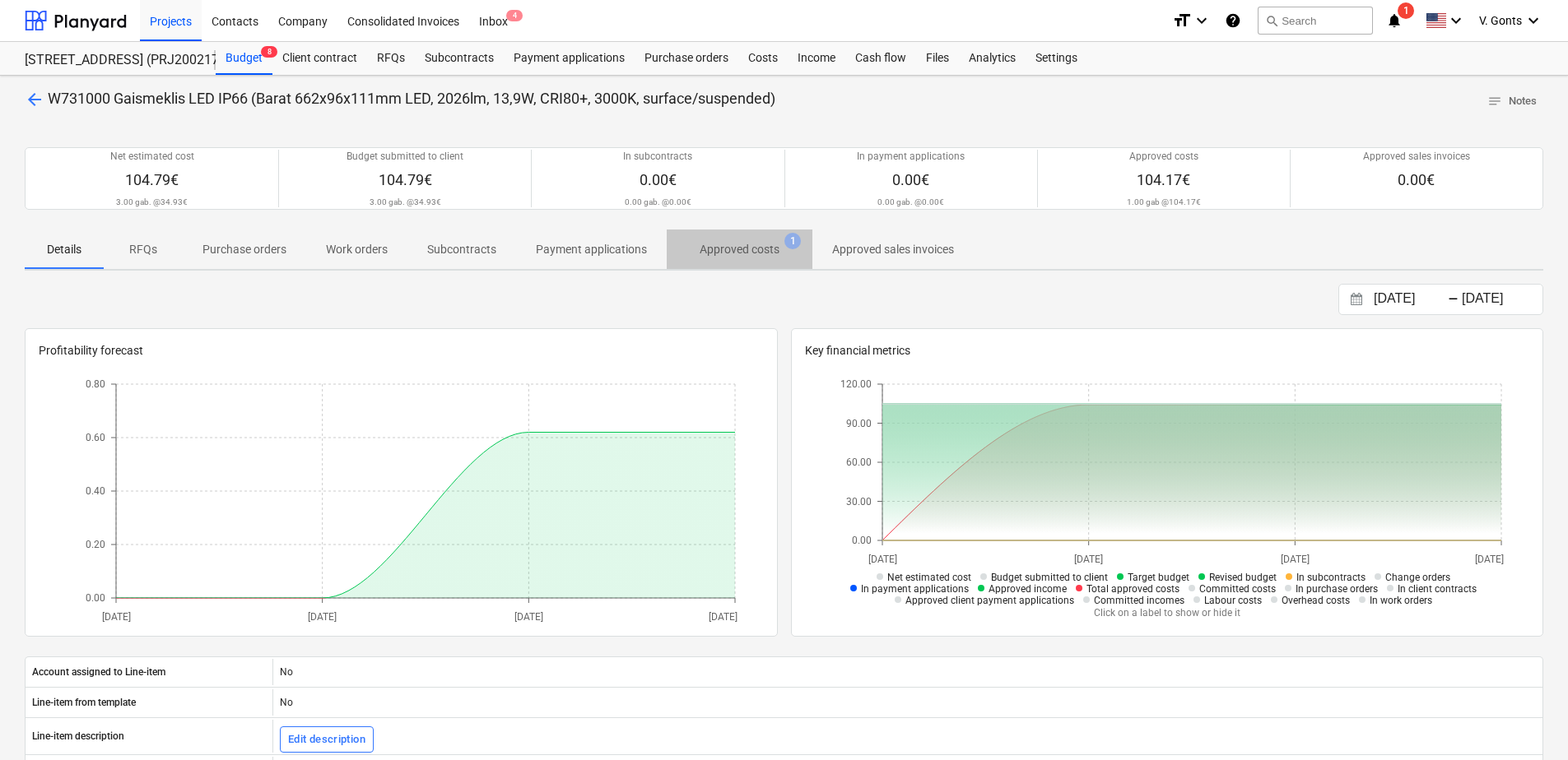
click at [749, 243] on p "Approved costs" at bounding box center [739, 250] width 80 height 17
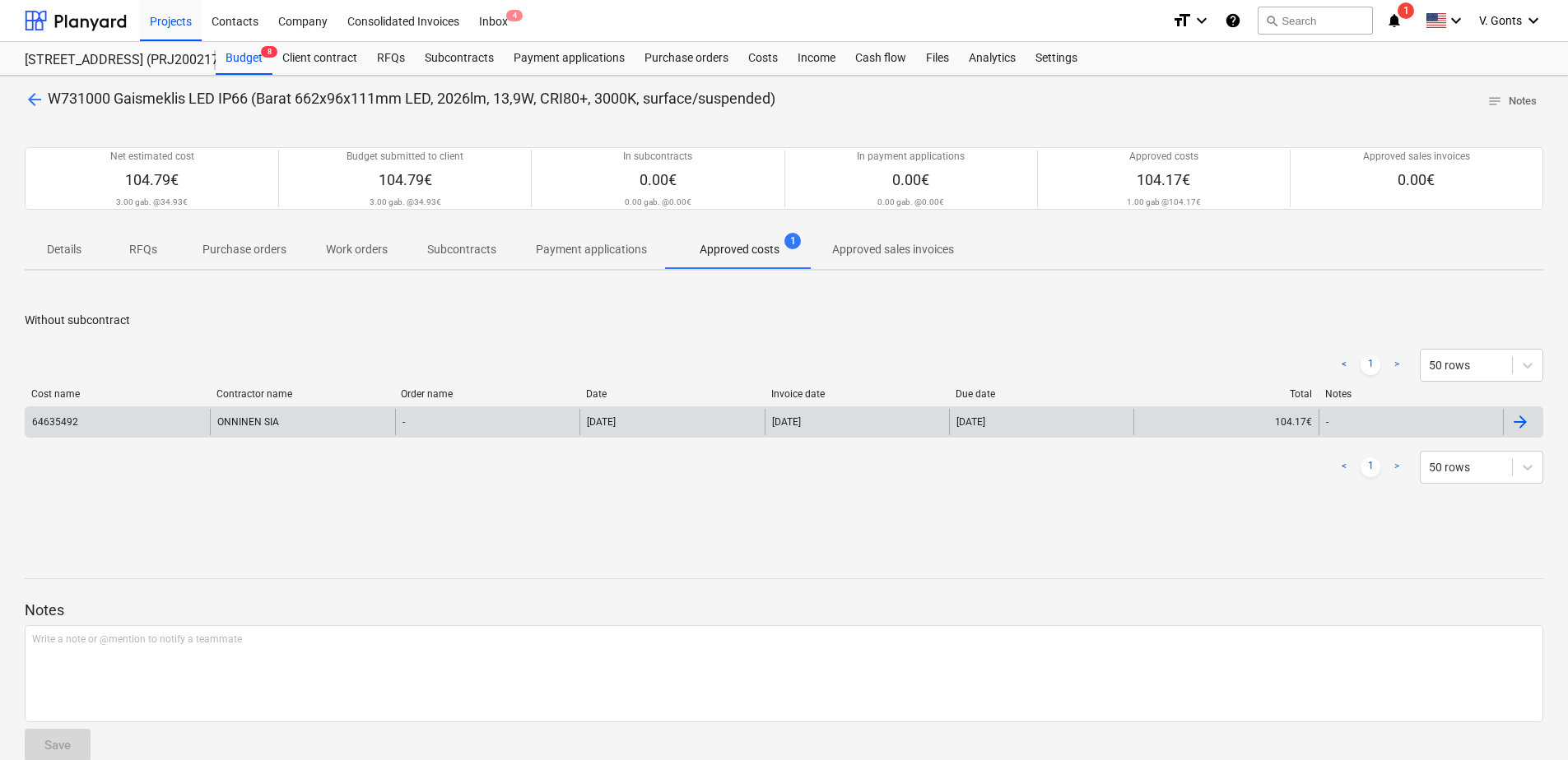
click at [273, 417] on div "ONNINEN SIA" at bounding box center [302, 422] width 185 height 26
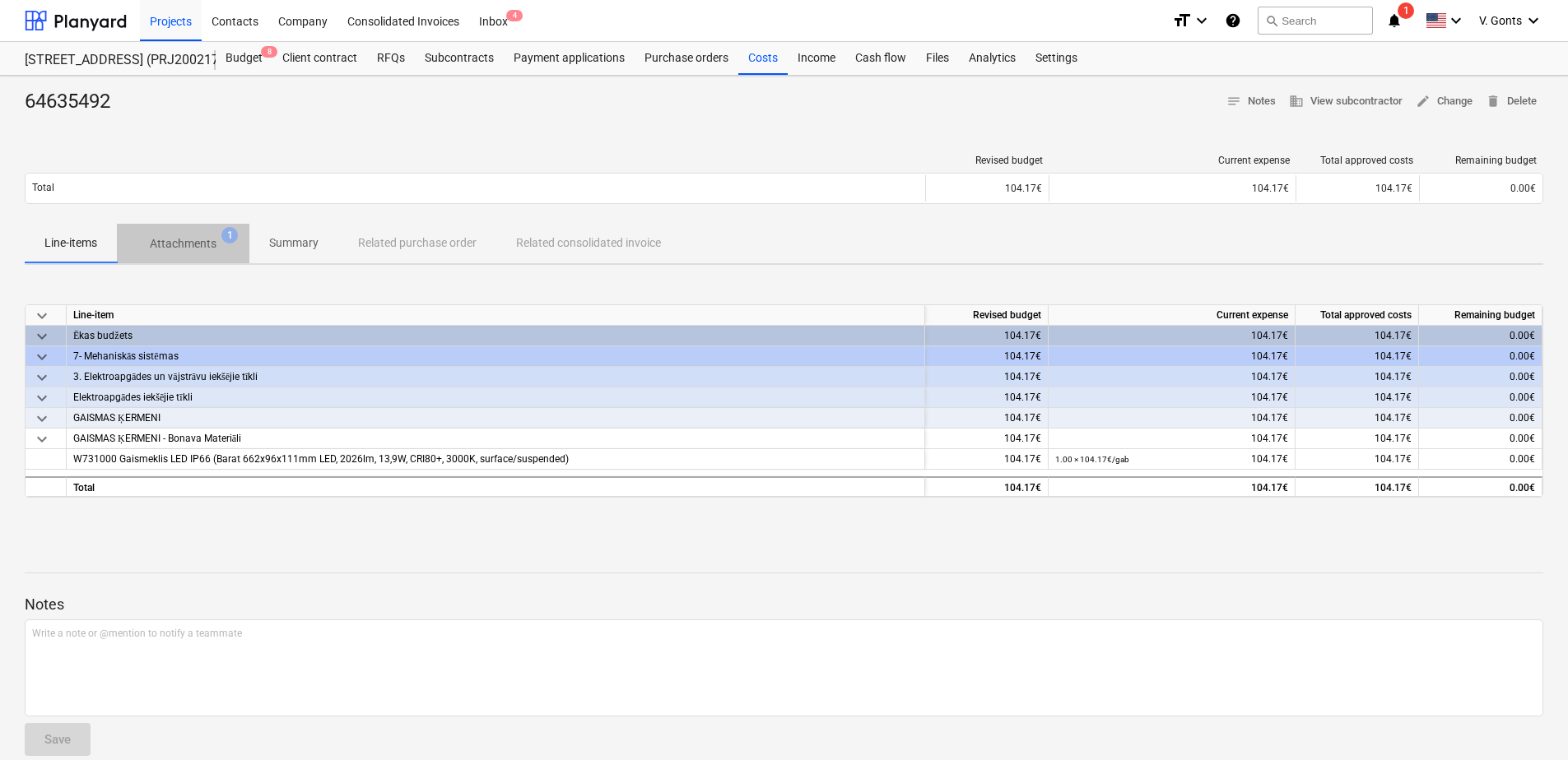
click at [200, 237] on p "Attachments" at bounding box center [183, 244] width 67 height 17
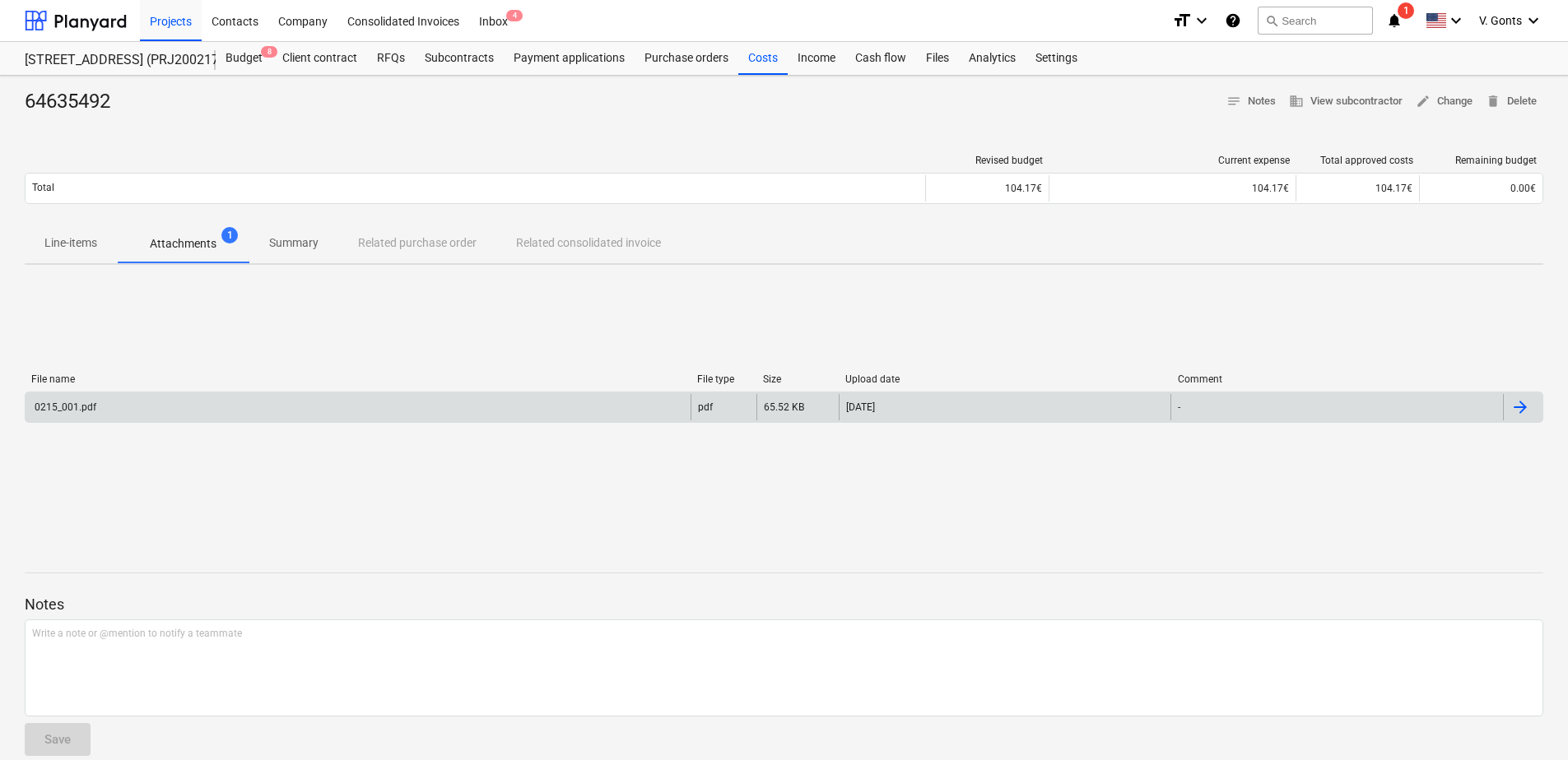
click at [588, 421] on div "0215_001.pdf pdf 65.52 KB [DATE] -" at bounding box center [784, 407] width 1519 height 31
click at [592, 406] on div "0215_001.pdf" at bounding box center [357, 407] width 665 height 26
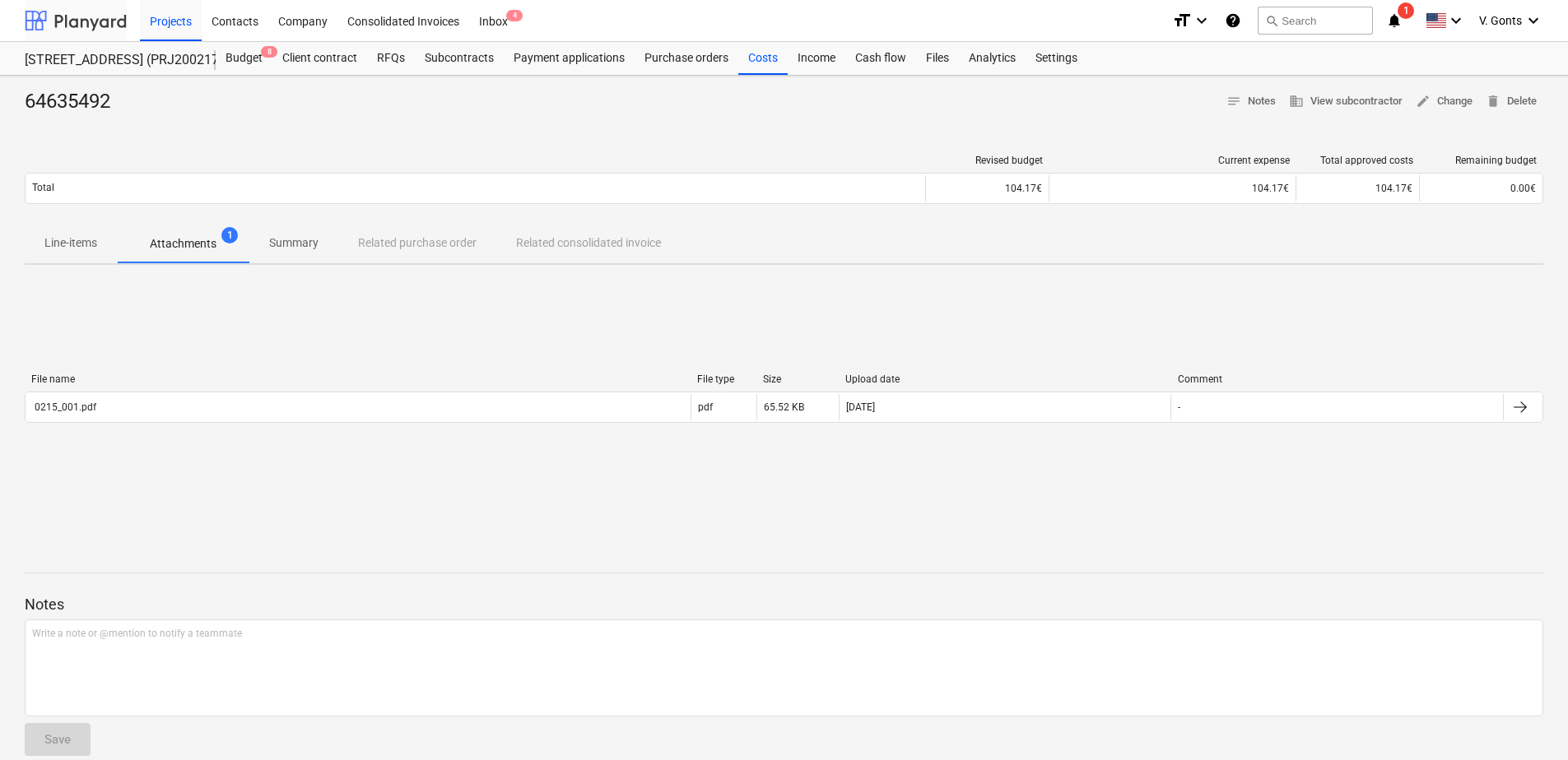
click at [82, 16] on div at bounding box center [75, 20] width 102 height 41
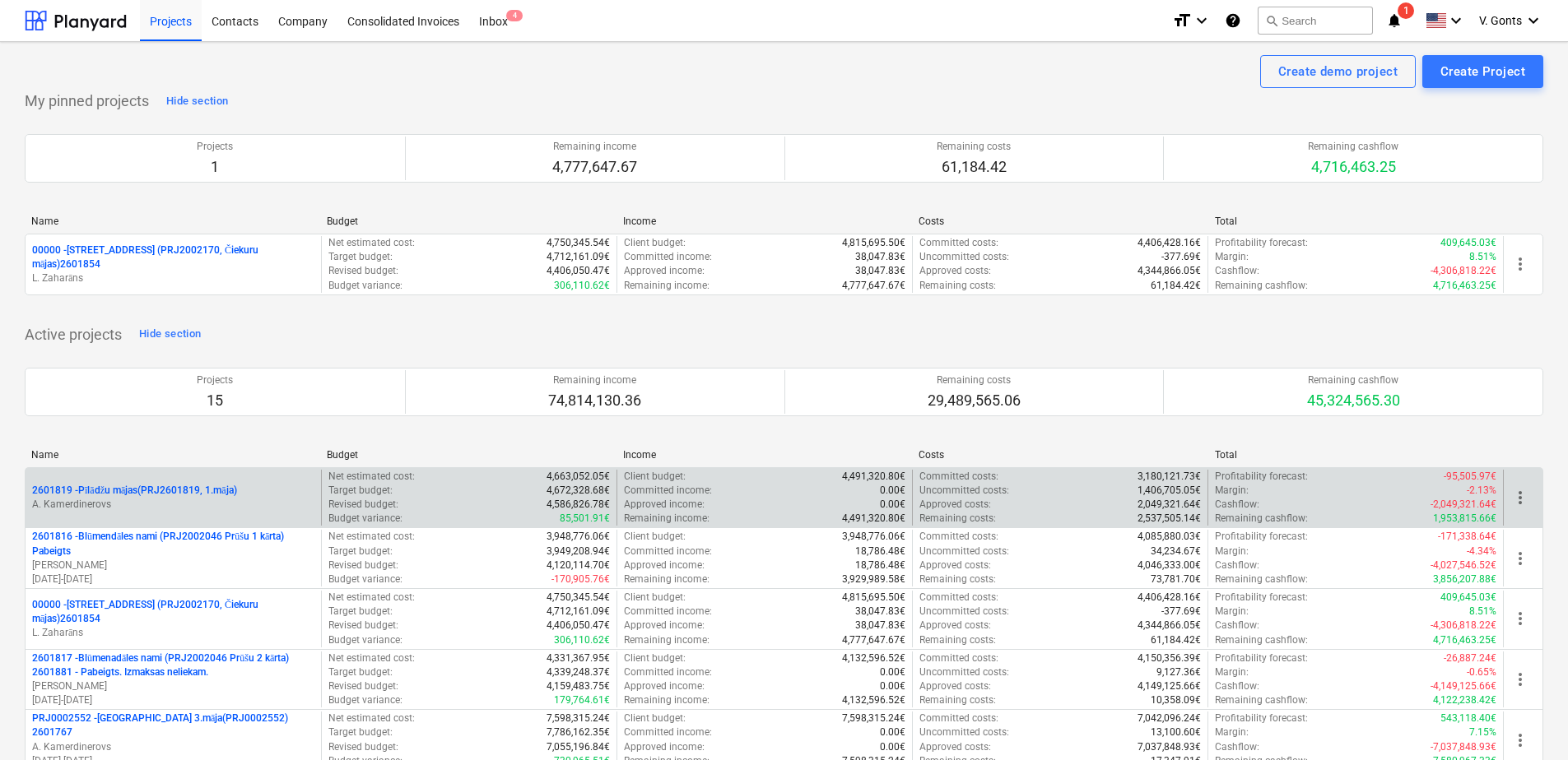
click at [172, 486] on p "2601819 - Pīlādžu mājas(PRJ2601819, 1.māja)" at bounding box center [134, 490] width 205 height 14
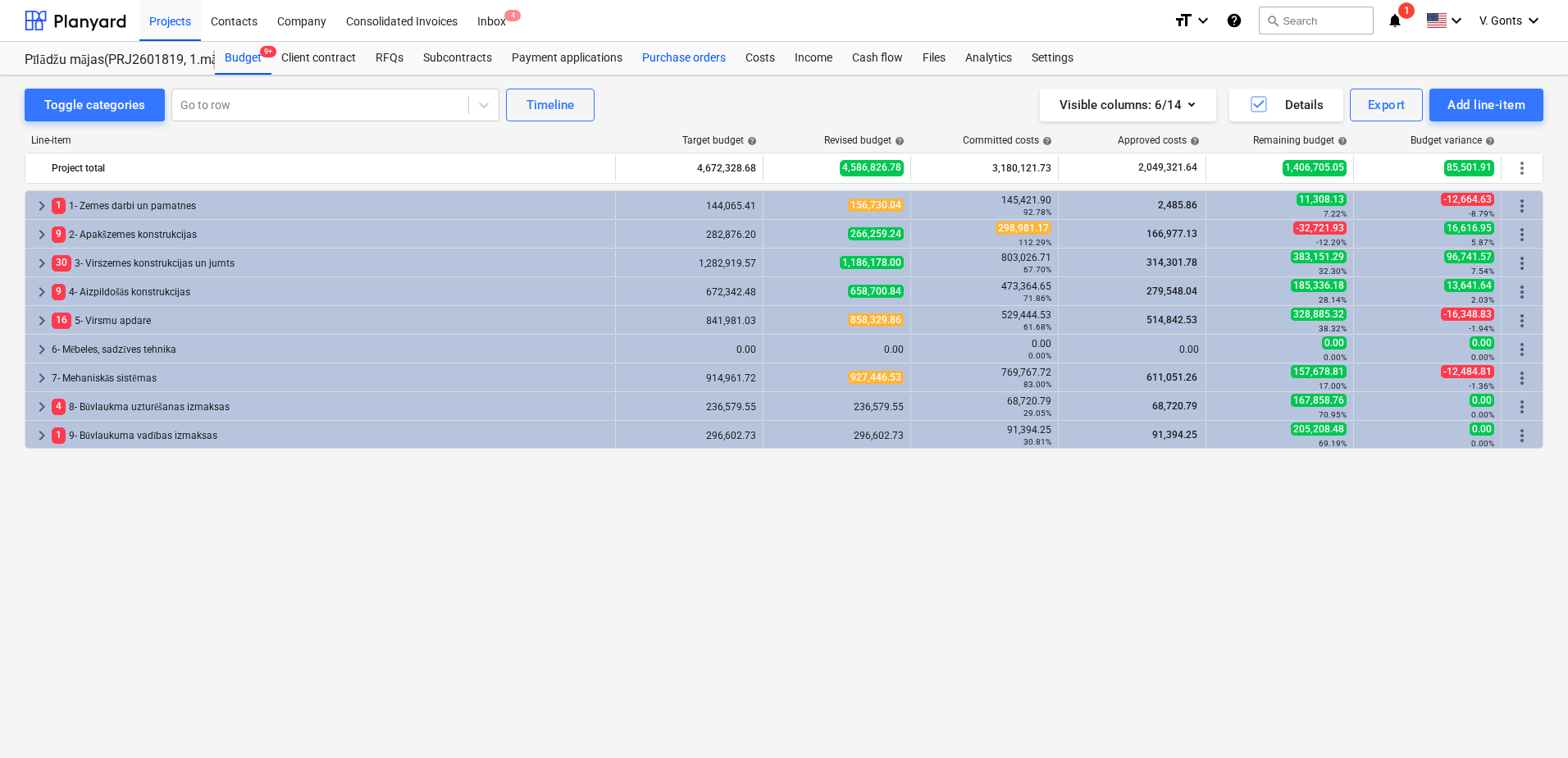
click at [690, 61] on div "Purchase orders" at bounding box center [684, 58] width 104 height 33
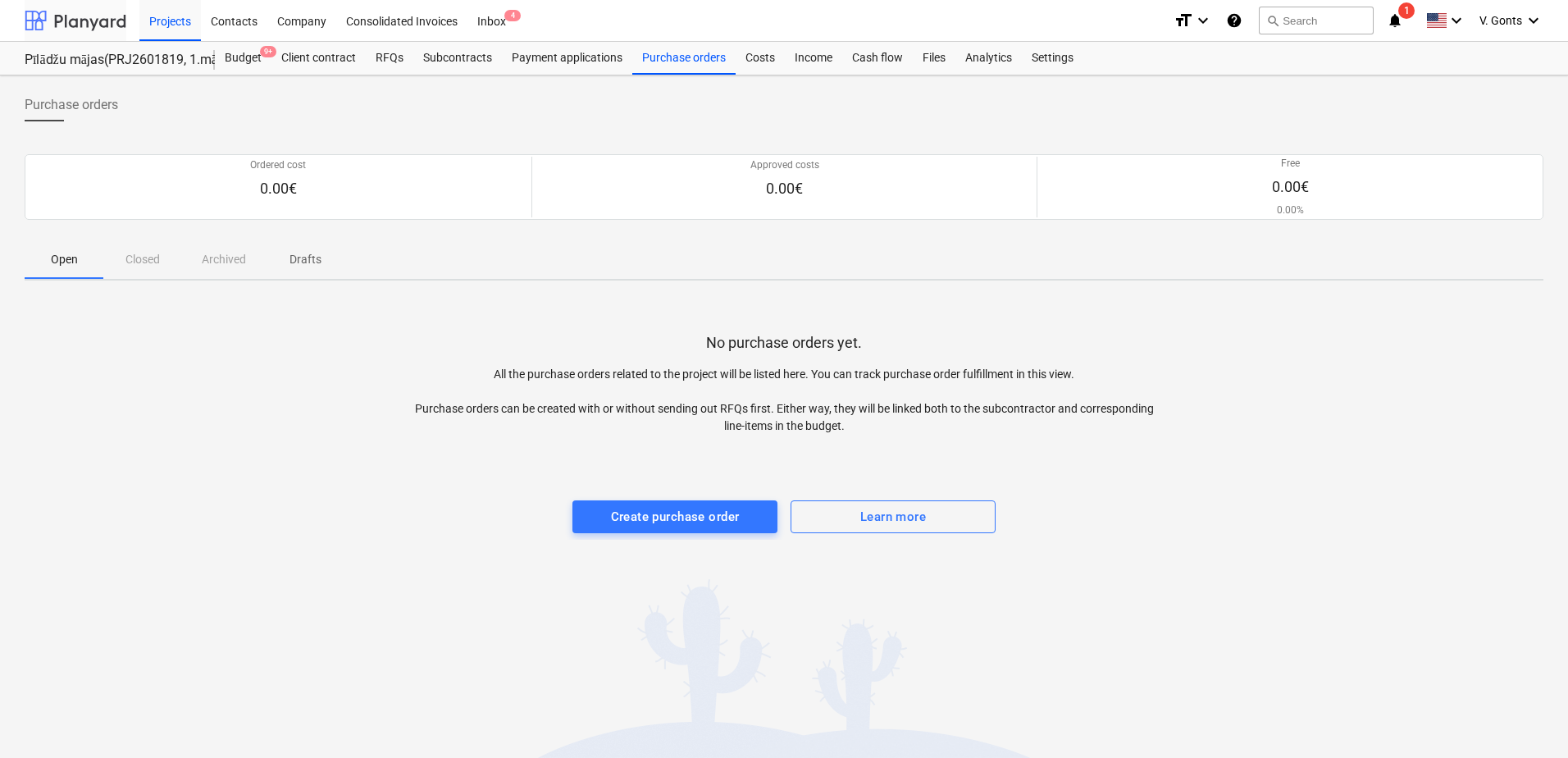
click at [99, 22] on div at bounding box center [75, 20] width 102 height 41
